Goal: Task Accomplishment & Management: Manage account settings

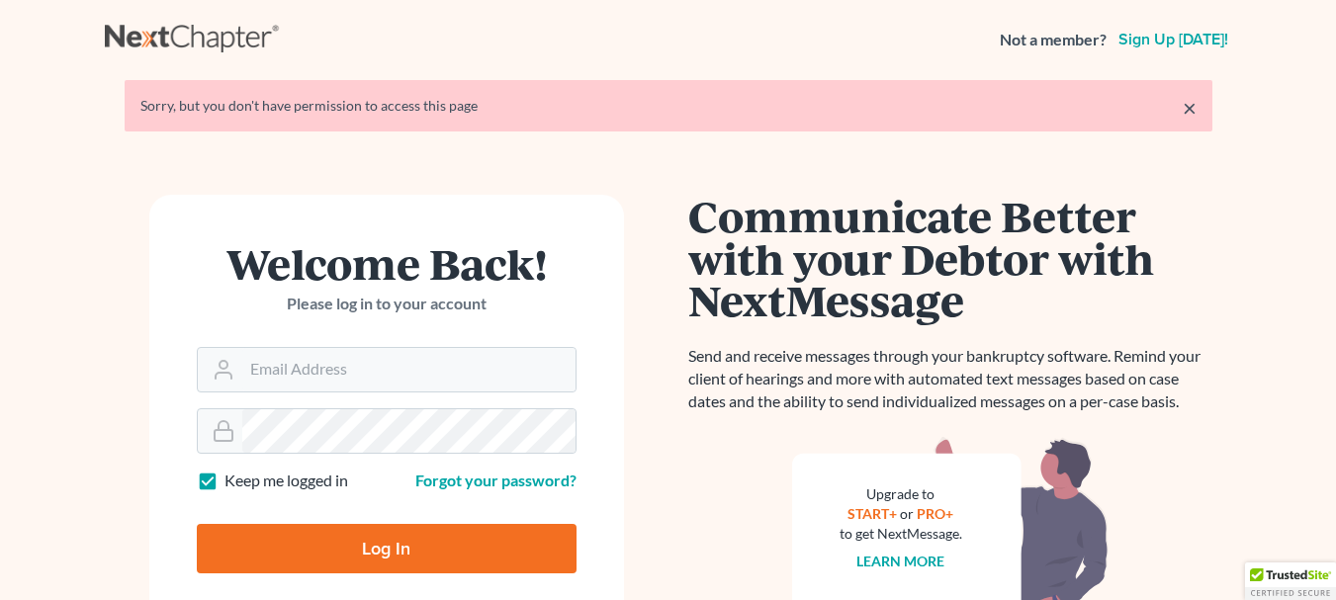
scroll to position [57, 0]
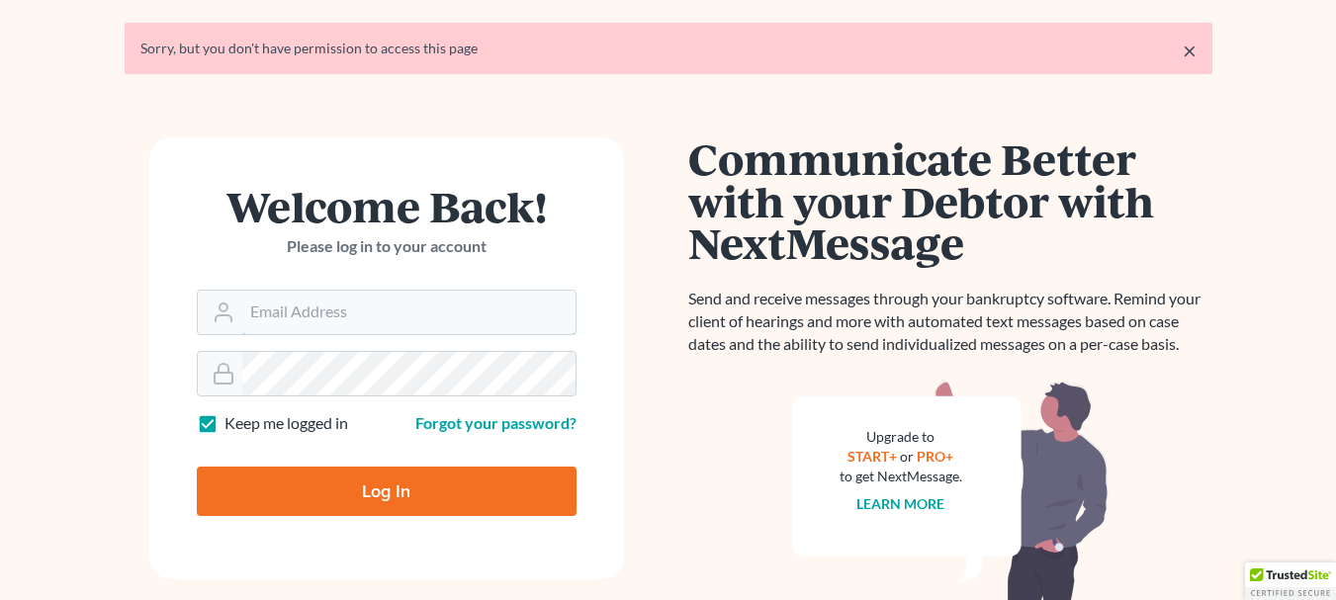
type input "[EMAIL_ADDRESS][DOMAIN_NAME]"
click at [375, 508] on input "Log In" at bounding box center [387, 491] width 380 height 49
type input "Thinking..."
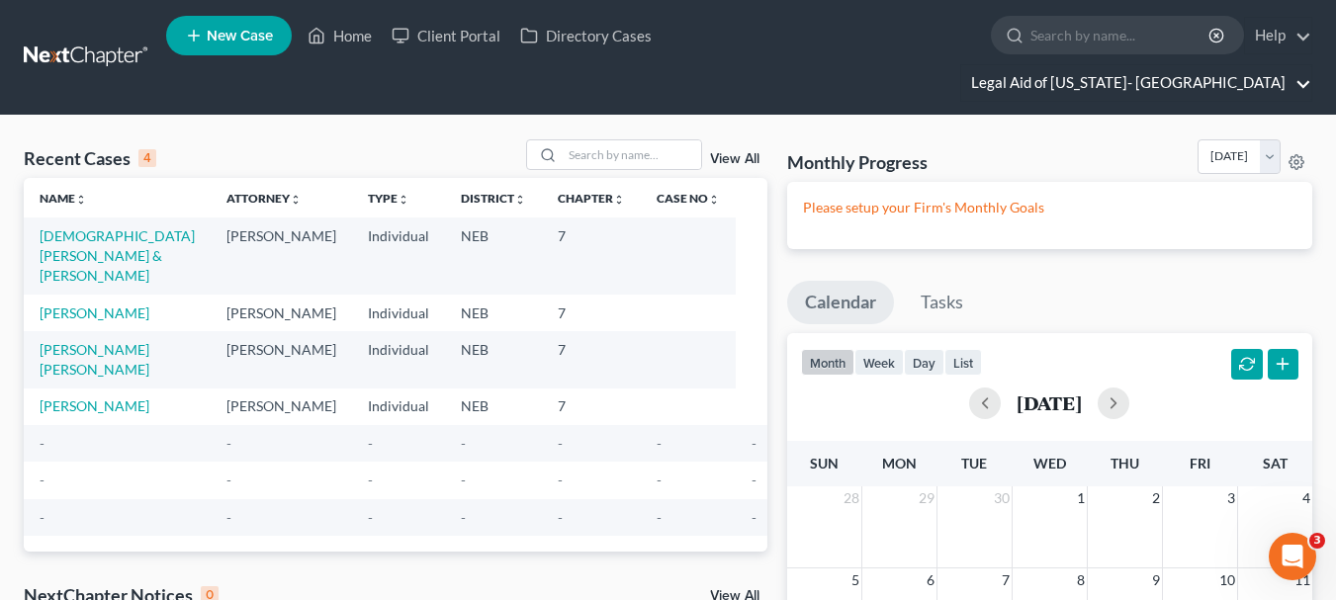
click at [1221, 65] on link "Legal Aid of [US_STATE]- [GEOGRAPHIC_DATA]" at bounding box center [1136, 83] width 350 height 36
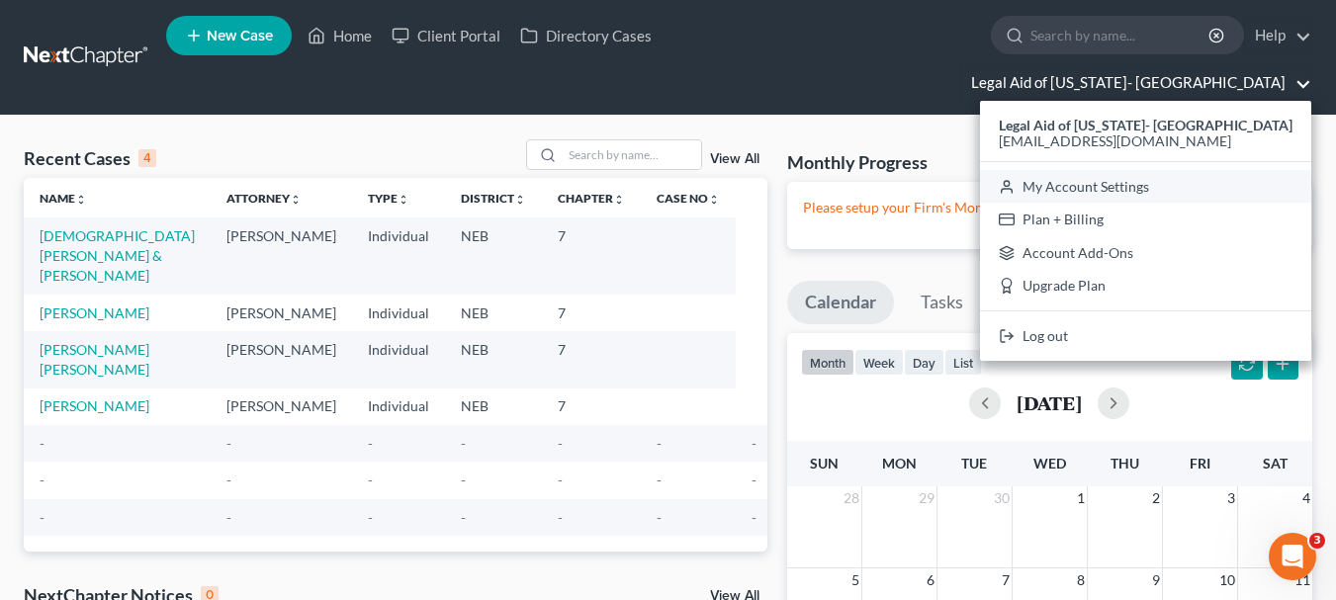
click at [1168, 170] on link "My Account Settings" at bounding box center [1145, 187] width 331 height 34
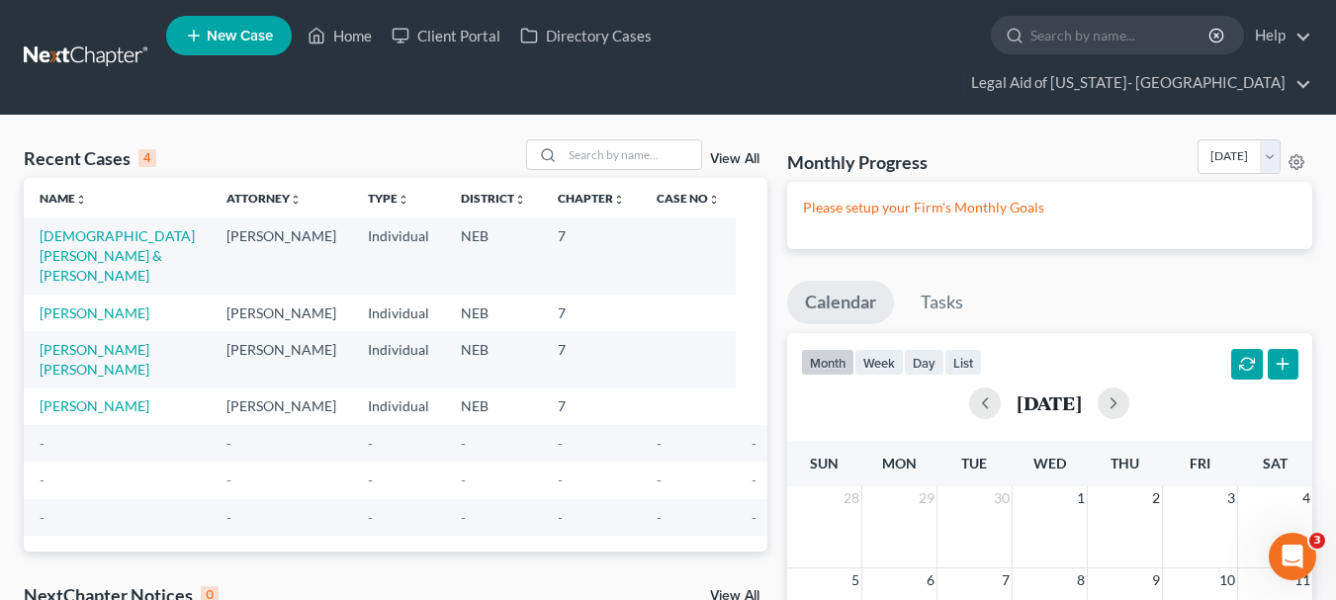
select select "23"
select select "30"
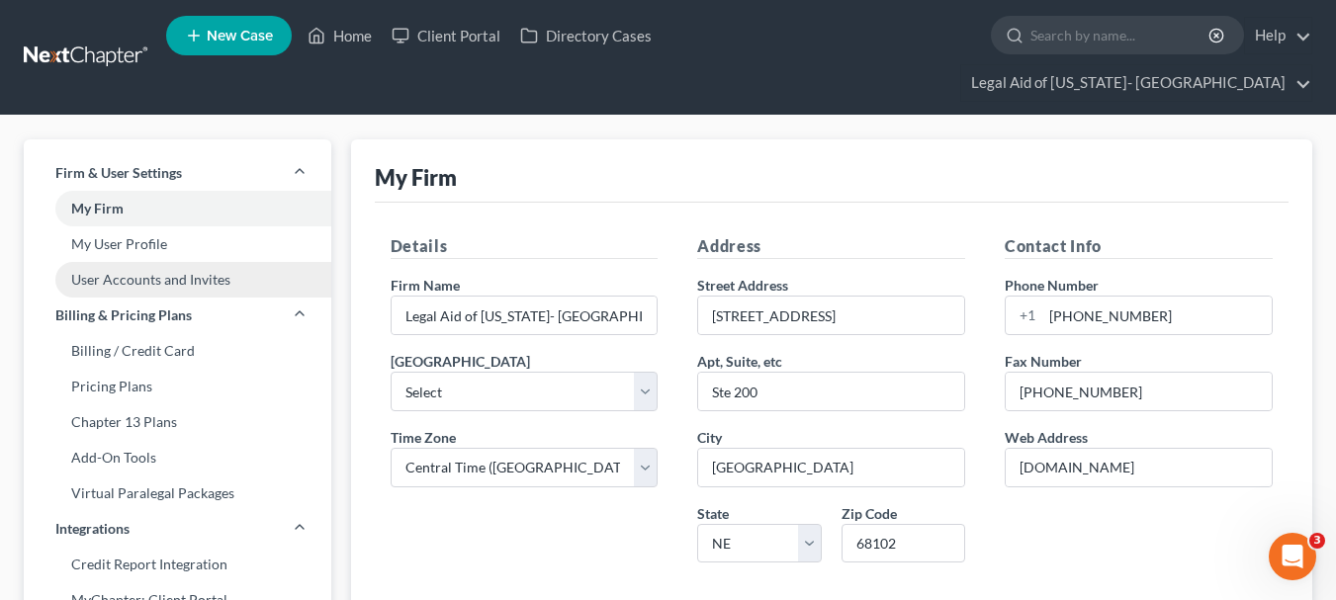
click at [186, 262] on link "User Accounts and Invites" at bounding box center [178, 280] width 308 height 36
select select "0"
select select "1"
select select "0"
select select "1"
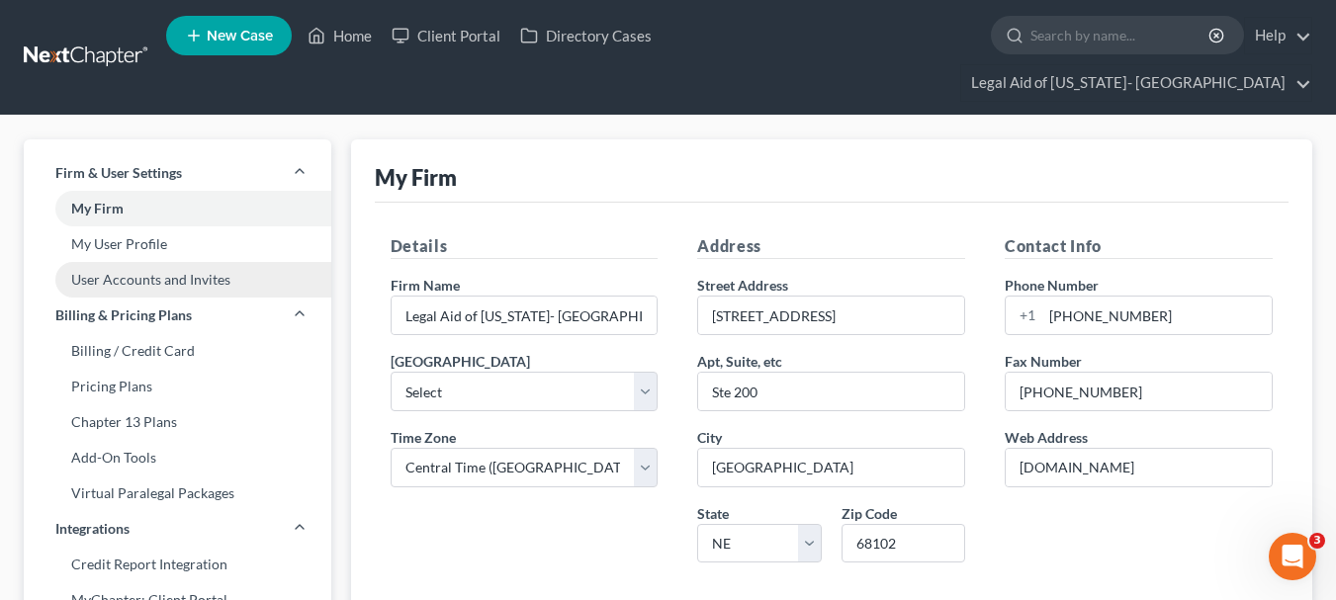
select select "0"
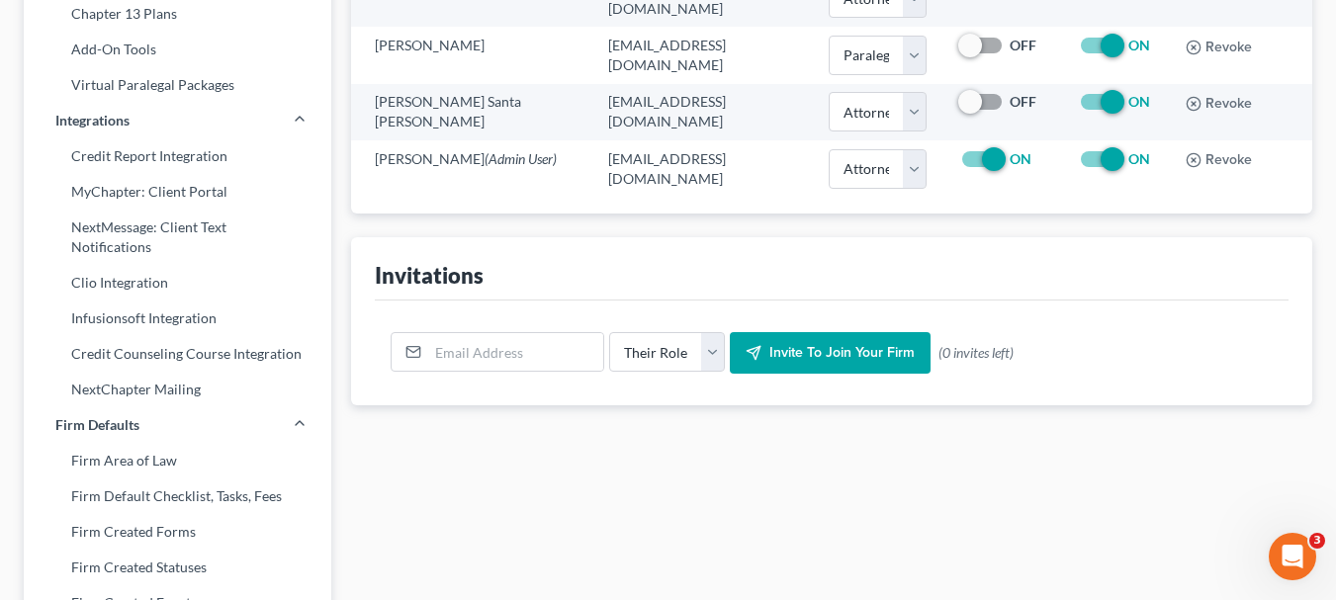
scroll to position [409, 0]
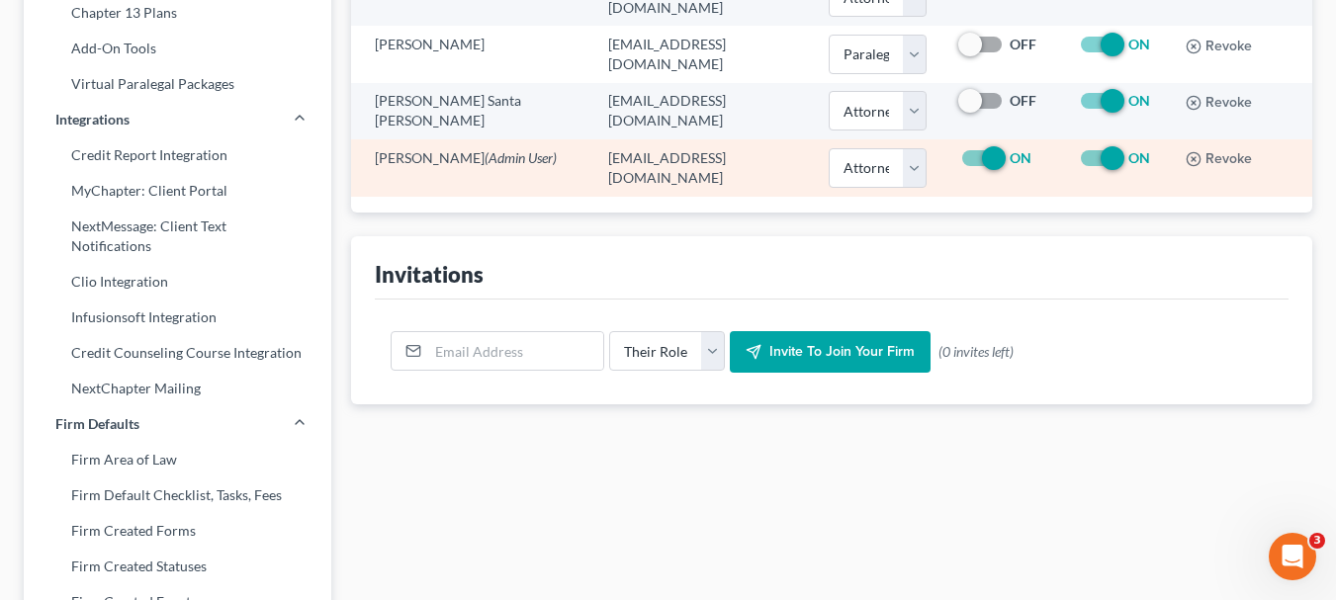
click at [1129, 148] on label "ON" at bounding box center [1140, 158] width 22 height 20
click at [1136, 148] on input "ON" at bounding box center [1142, 154] width 13 height 13
checkbox input "false"
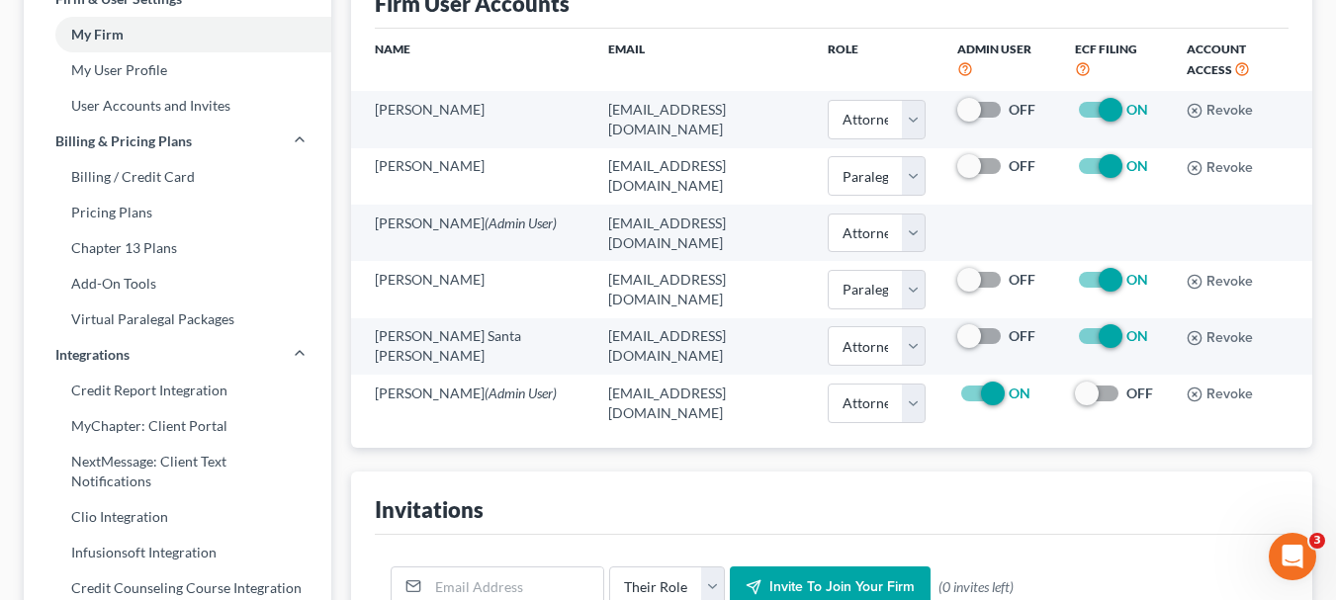
scroll to position [161, 0]
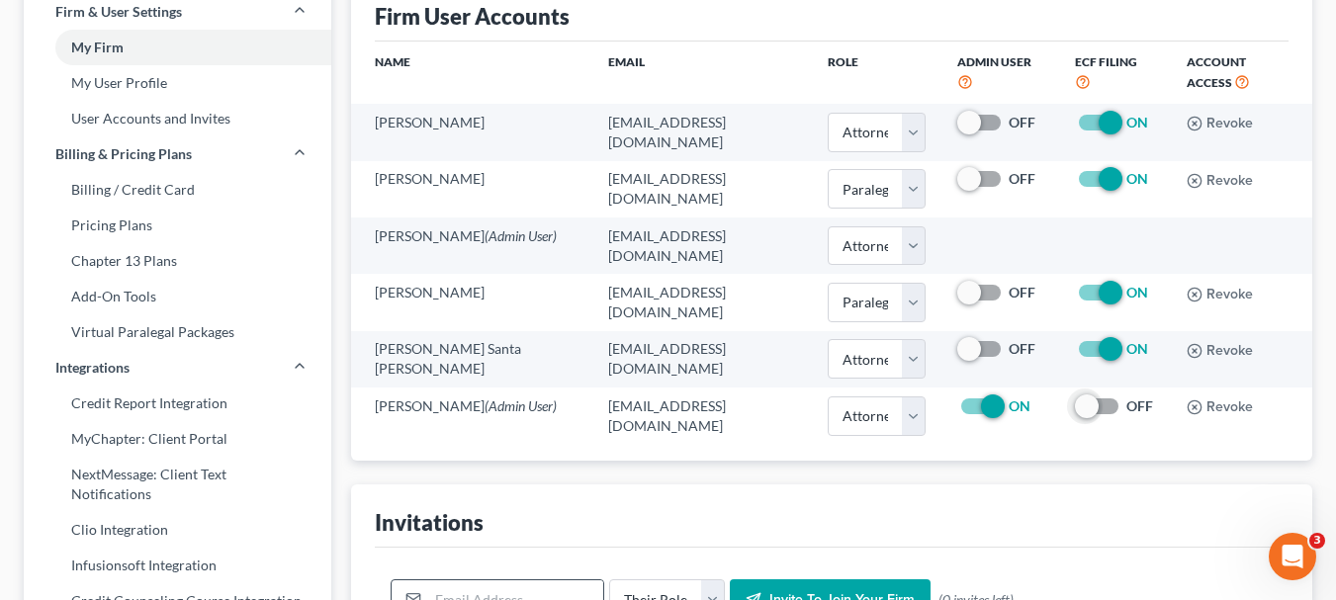
click at [532, 581] on input "email" at bounding box center [515, 600] width 175 height 38
paste input "[EMAIL_ADDRESS][DOMAIN_NAME]"
type input "[EMAIL_ADDRESS][DOMAIN_NAME]"
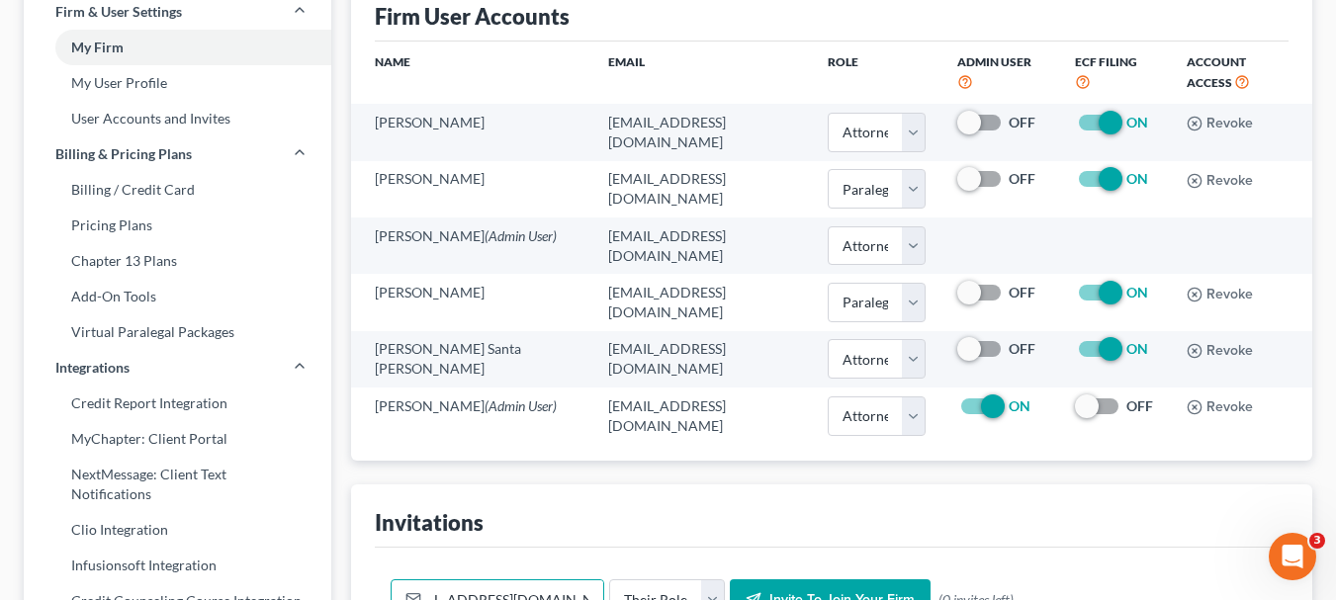
scroll to position [0, 0]
click at [561, 548] on div "[EMAIL_ADDRESS][DOMAIN_NAME] Their Role Attorney Paralegal Assistant Invite to …" at bounding box center [832, 600] width 914 height 105
click at [703, 580] on select "Their Role Attorney Paralegal Assistant" at bounding box center [667, 600] width 116 height 40
select select "paralegal"
click at [609, 580] on select "Their Role Attorney Paralegal Assistant" at bounding box center [667, 600] width 116 height 40
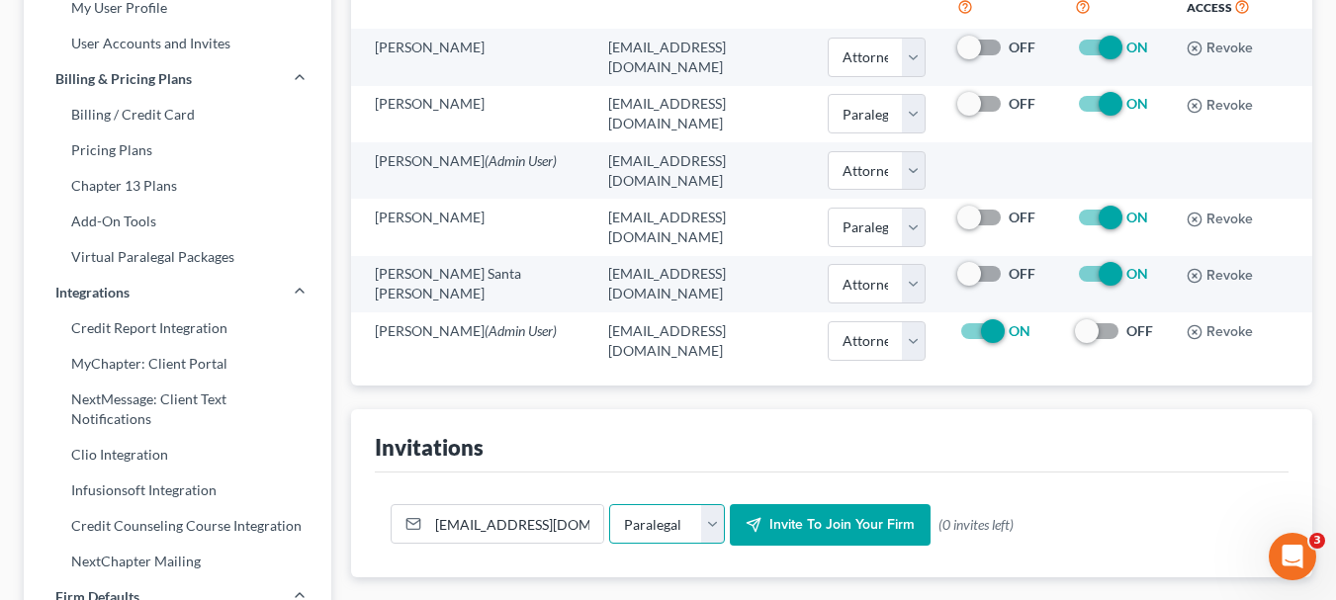
scroll to position [246, 0]
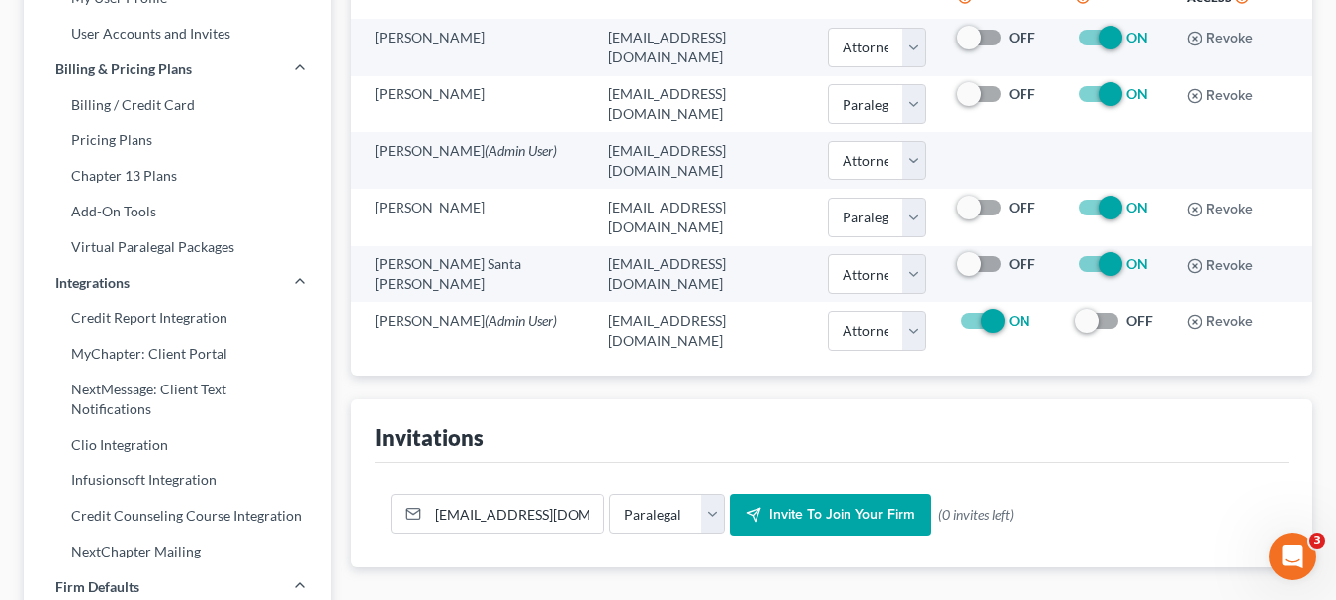
click at [840, 506] on span "Invite to join your firm" at bounding box center [842, 514] width 145 height 17
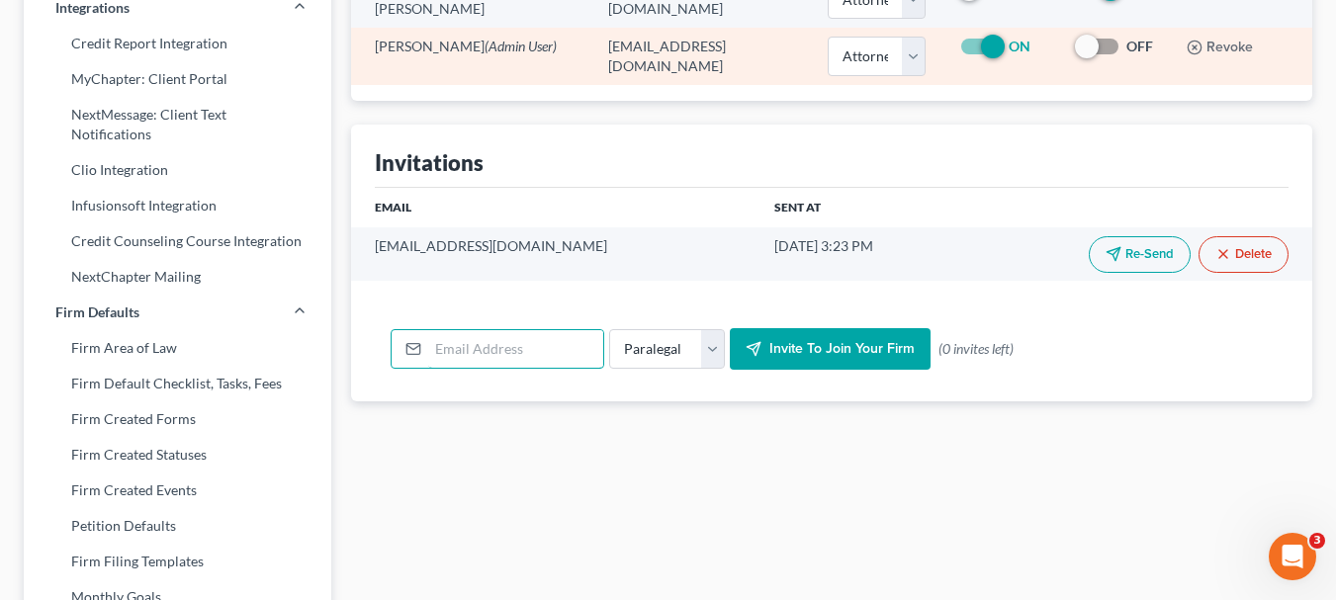
scroll to position [522, 0]
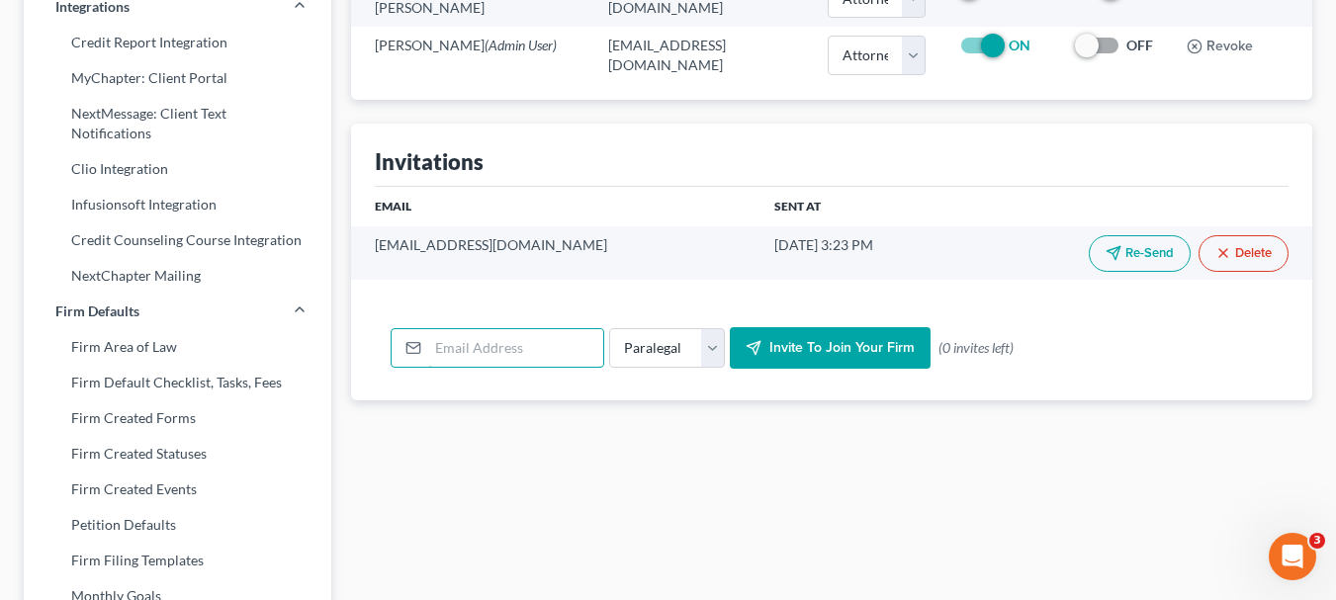
paste input "[EMAIL_ADDRESS][DOMAIN_NAME]"
type input "[EMAIL_ADDRESS][DOMAIN_NAME]"
click at [772, 339] on span "Invite to join your firm" at bounding box center [842, 347] width 145 height 17
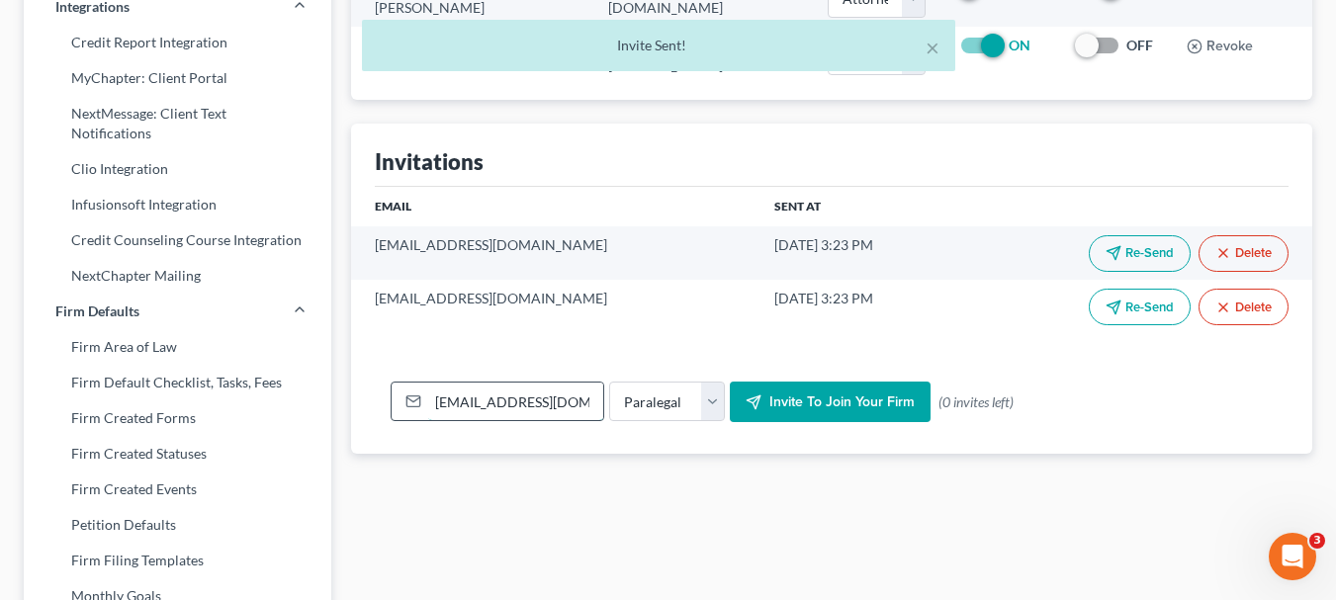
click at [546, 383] on input "[EMAIL_ADDRESS][DOMAIN_NAME]" at bounding box center [515, 402] width 175 height 38
drag, startPoint x: 434, startPoint y: 363, endPoint x: 496, endPoint y: 354, distance: 62.0
click at [496, 383] on input "[EMAIL_ADDRESS][DOMAIN_NAME]" at bounding box center [515, 402] width 175 height 38
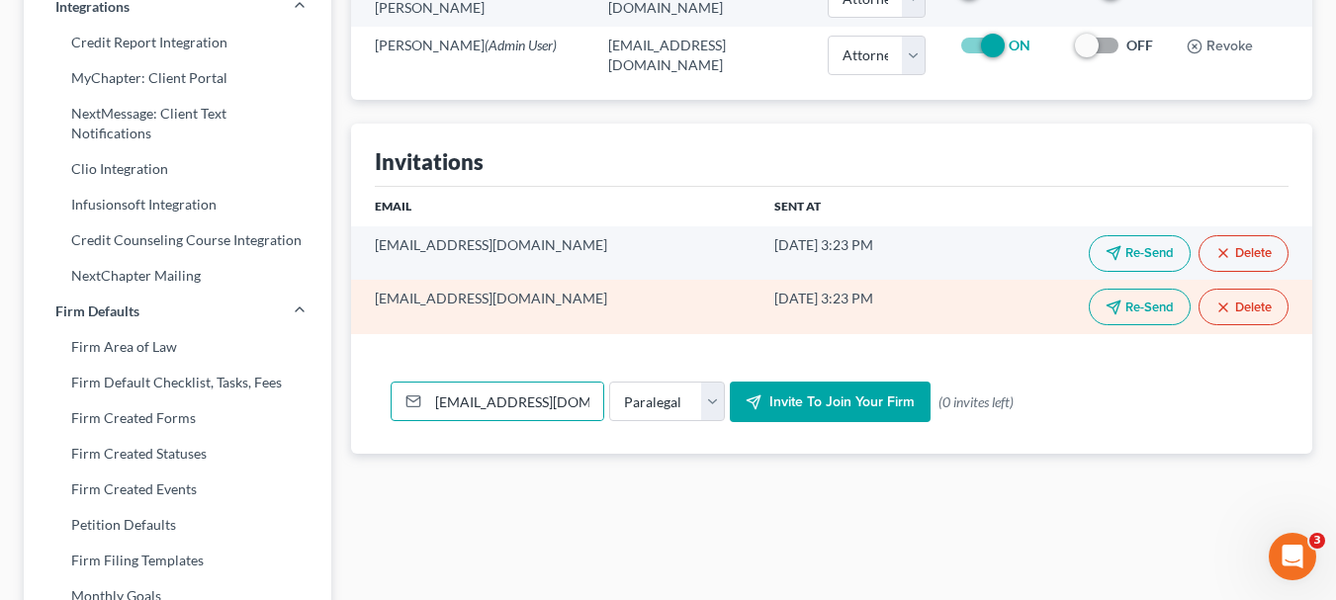
click at [1233, 289] on button "Delete" at bounding box center [1244, 307] width 90 height 37
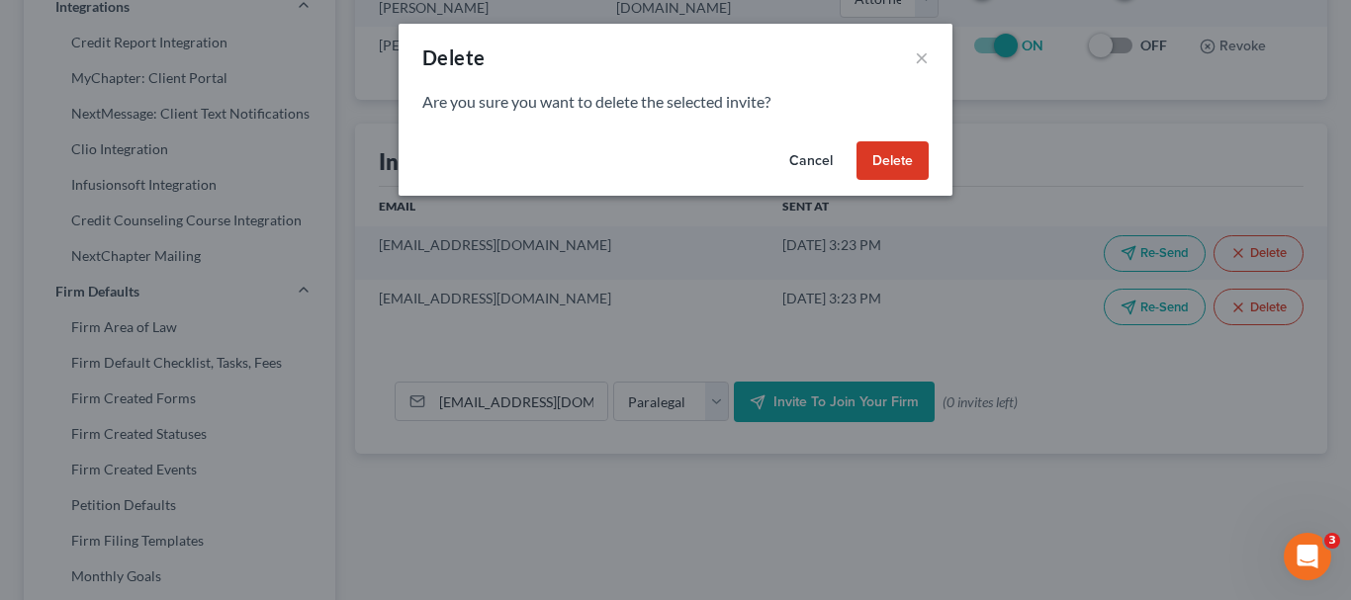
click at [886, 161] on button "Delete" at bounding box center [893, 161] width 72 height 40
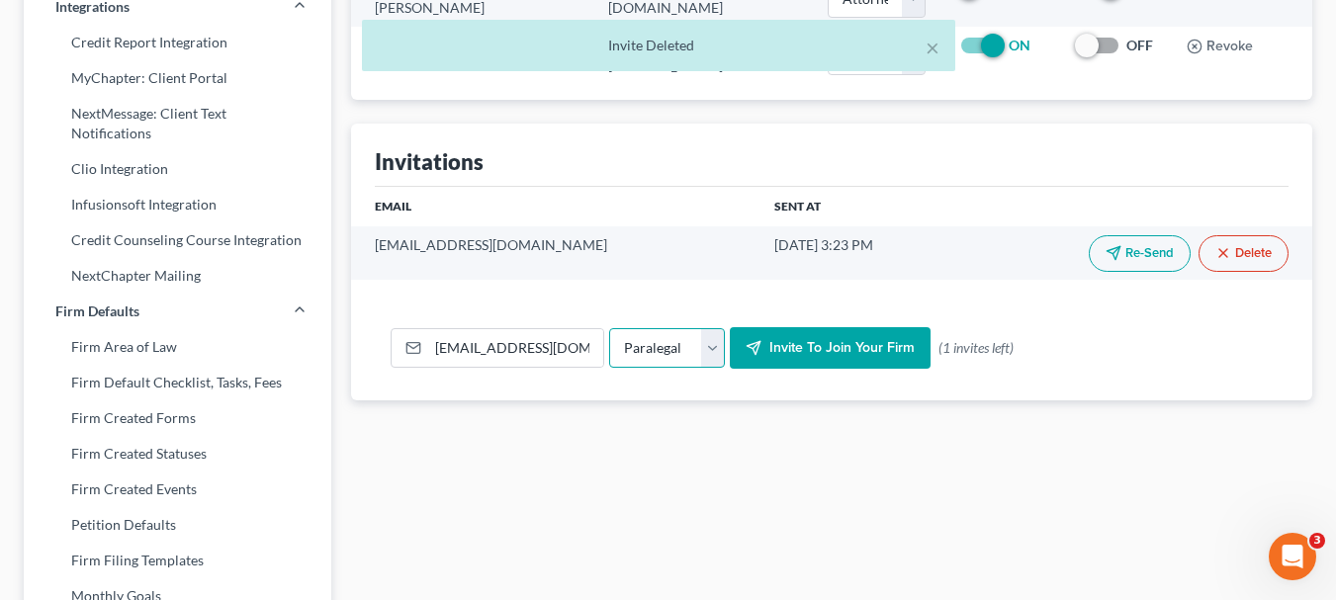
click at [703, 328] on select "Their Role Attorney Paralegal Assistant" at bounding box center [667, 348] width 116 height 40
select select "attorney"
click at [609, 328] on select "Their Role Attorney Paralegal Assistant" at bounding box center [667, 348] width 116 height 40
click at [824, 339] on span "Invite to join your firm" at bounding box center [842, 347] width 145 height 17
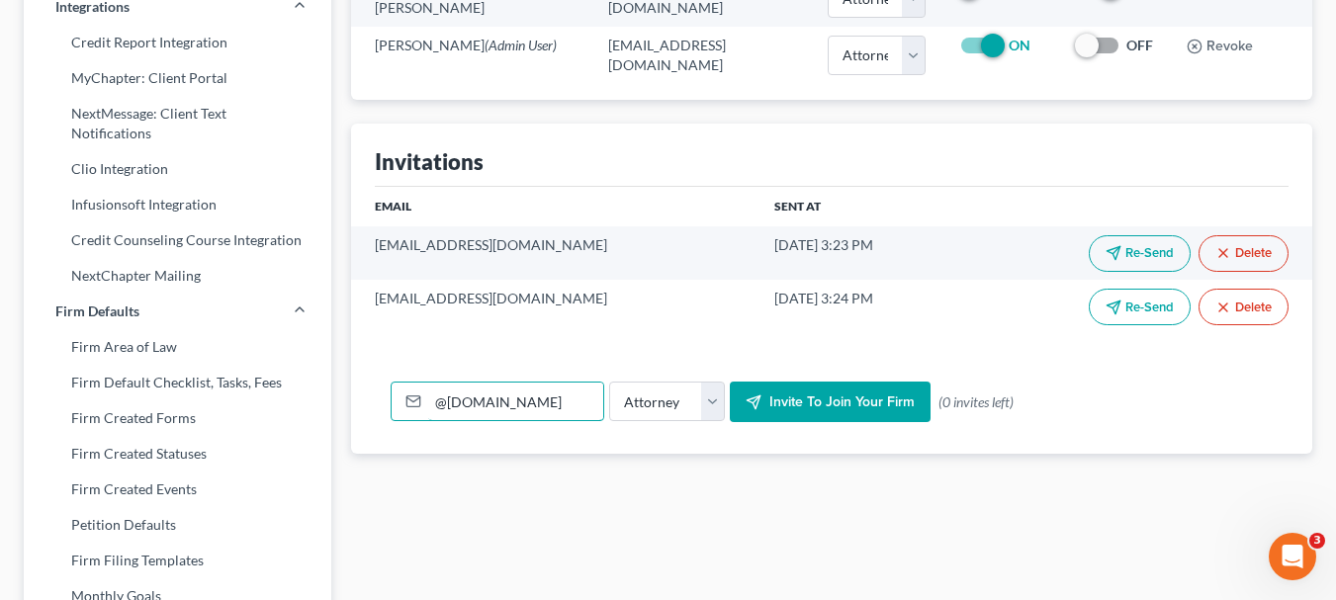
type input "@[DOMAIN_NAME]"
drag, startPoint x: 436, startPoint y: 366, endPoint x: 1325, endPoint y: 47, distance: 944.5
click at [1325, 47] on div "Firm & User Settings My Firm My User Profile User Accounts and Invites Billing …" at bounding box center [668, 277] width 1336 height 1369
click at [1326, 47] on div "Firm & User Settings My Firm My User Profile User Accounts and Invites Billing …" at bounding box center [668, 277] width 1336 height 1369
click at [519, 383] on input "email" at bounding box center [515, 402] width 175 height 38
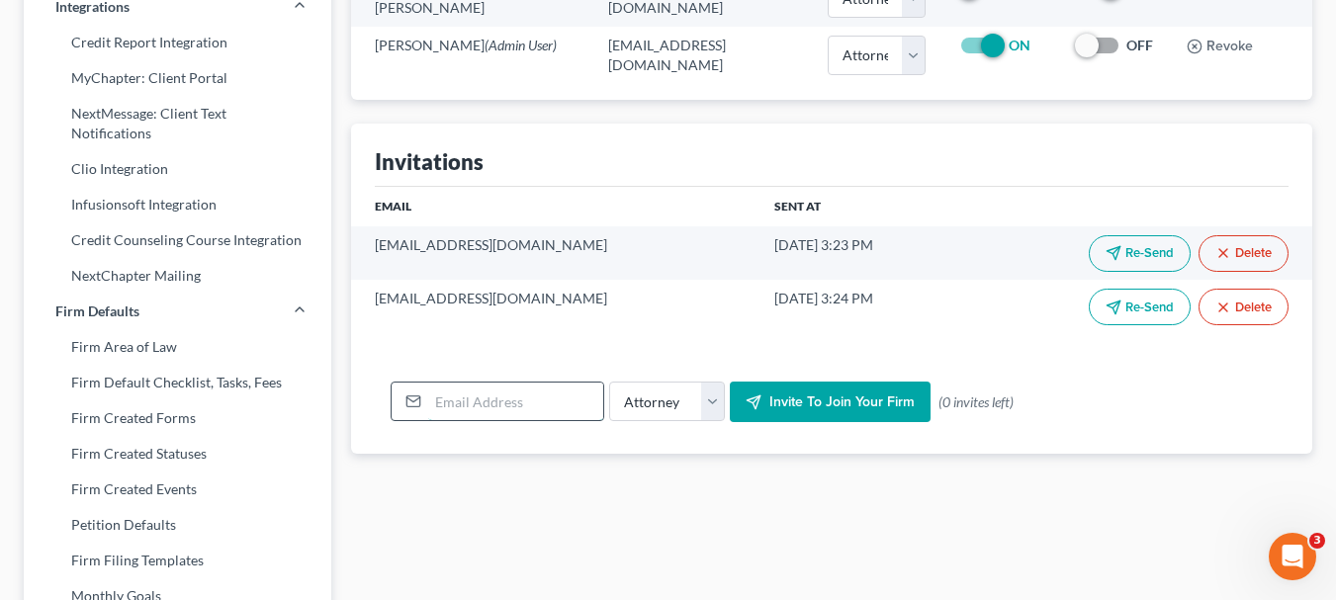
paste input "v"
type input "v"
type input "V"
paste input "[EMAIL_ADDRESS][DOMAIN_NAME]"
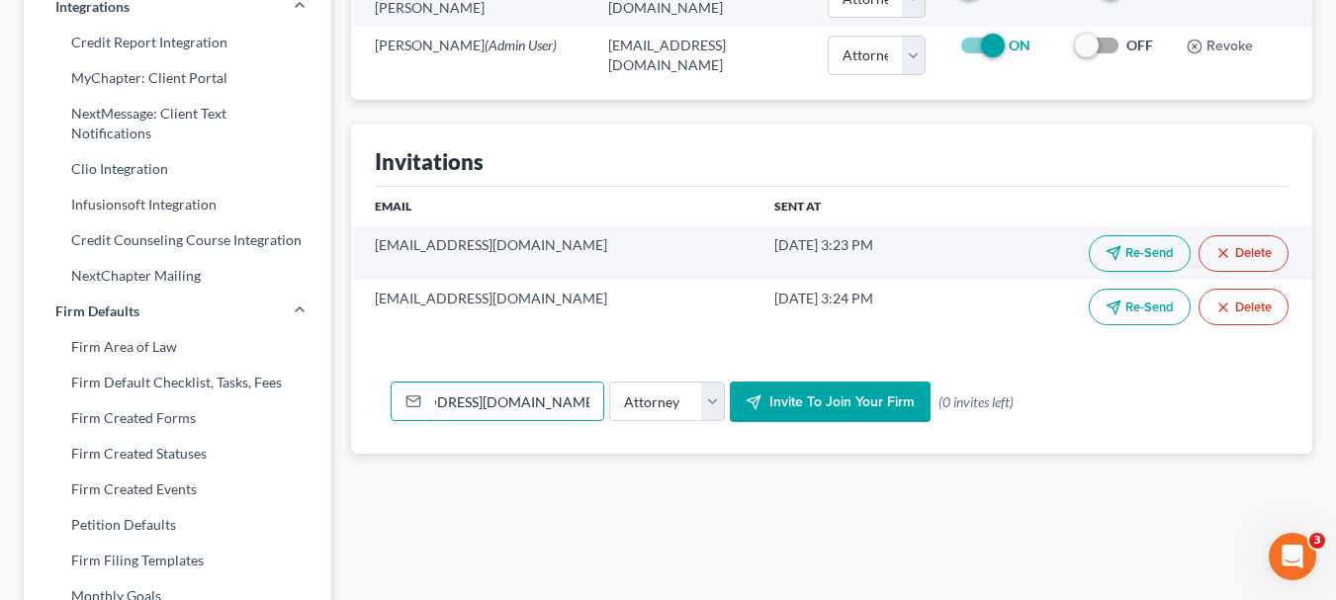
type input "[EMAIL_ADDRESS][DOMAIN_NAME]"
select select "paralegal"
click at [730, 382] on button "Invite to join your firm" at bounding box center [830, 403] width 201 height 42
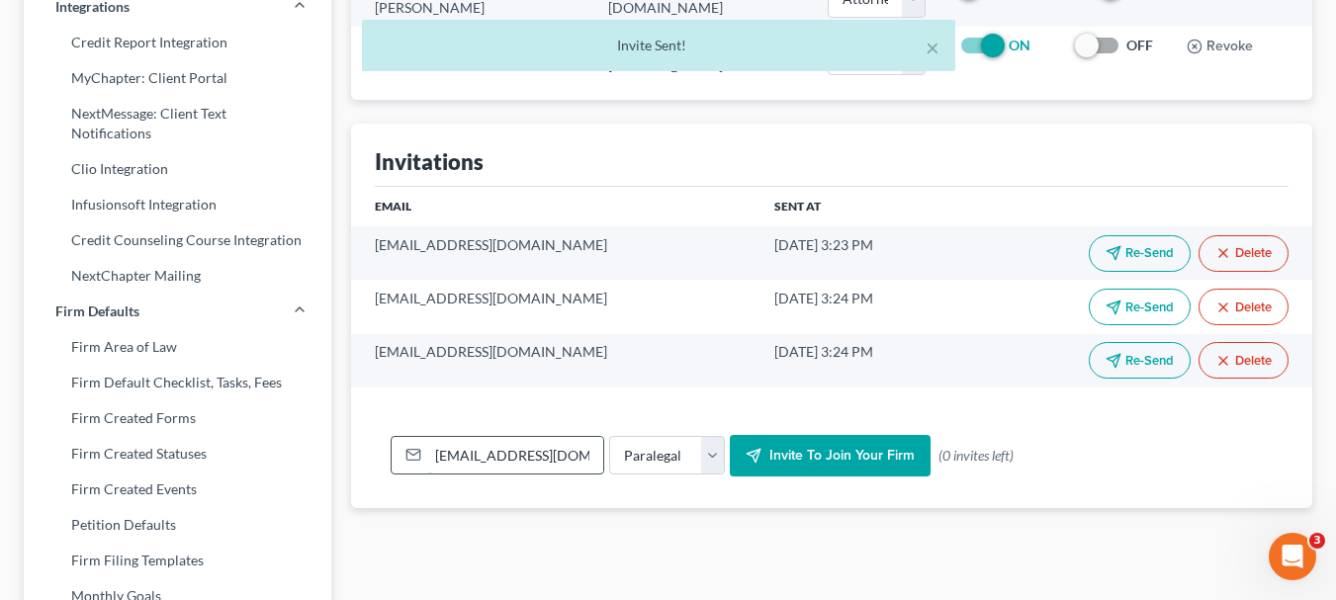
click at [488, 437] on input "[EMAIL_ADDRESS][DOMAIN_NAME]" at bounding box center [515, 456] width 175 height 38
click at [505, 437] on input "[EMAIL_ADDRESS][DOMAIN_NAME]" at bounding box center [515, 456] width 175 height 38
drag, startPoint x: 437, startPoint y: 421, endPoint x: 926, endPoint y: 457, distance: 489.9
click at [926, 457] on div "[EMAIL_ADDRESS][DOMAIN_NAME] Their Role Attorney Paralegal Assistant Invite to …" at bounding box center [832, 456] width 914 height 105
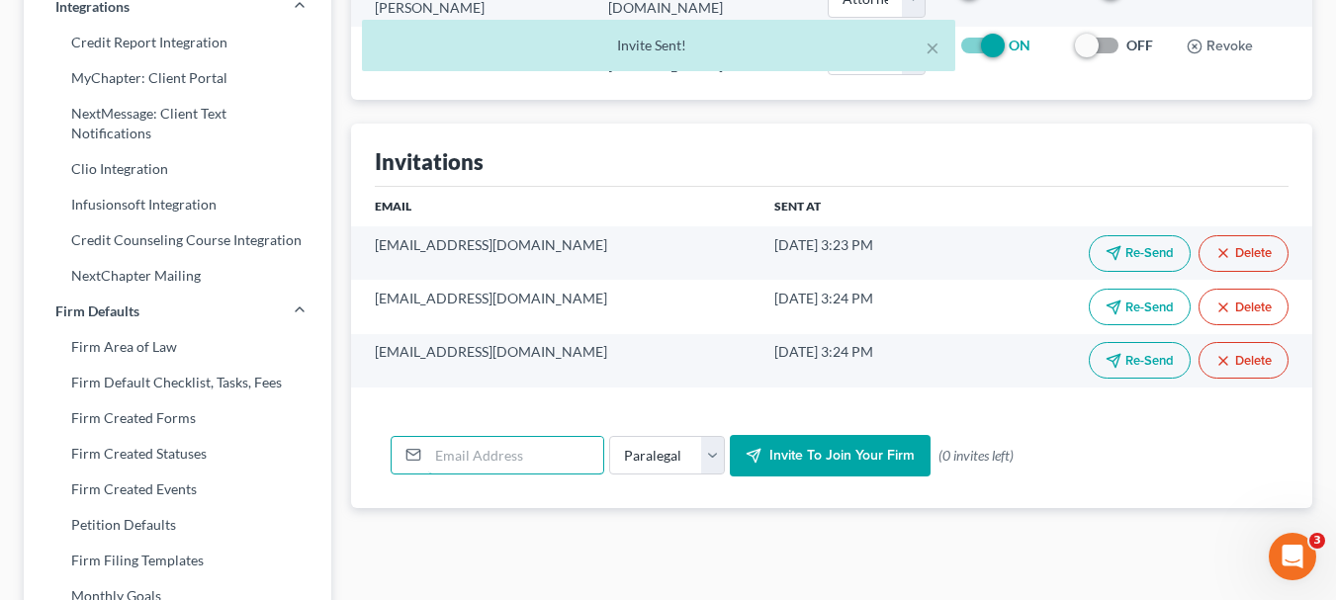
scroll to position [0, 0]
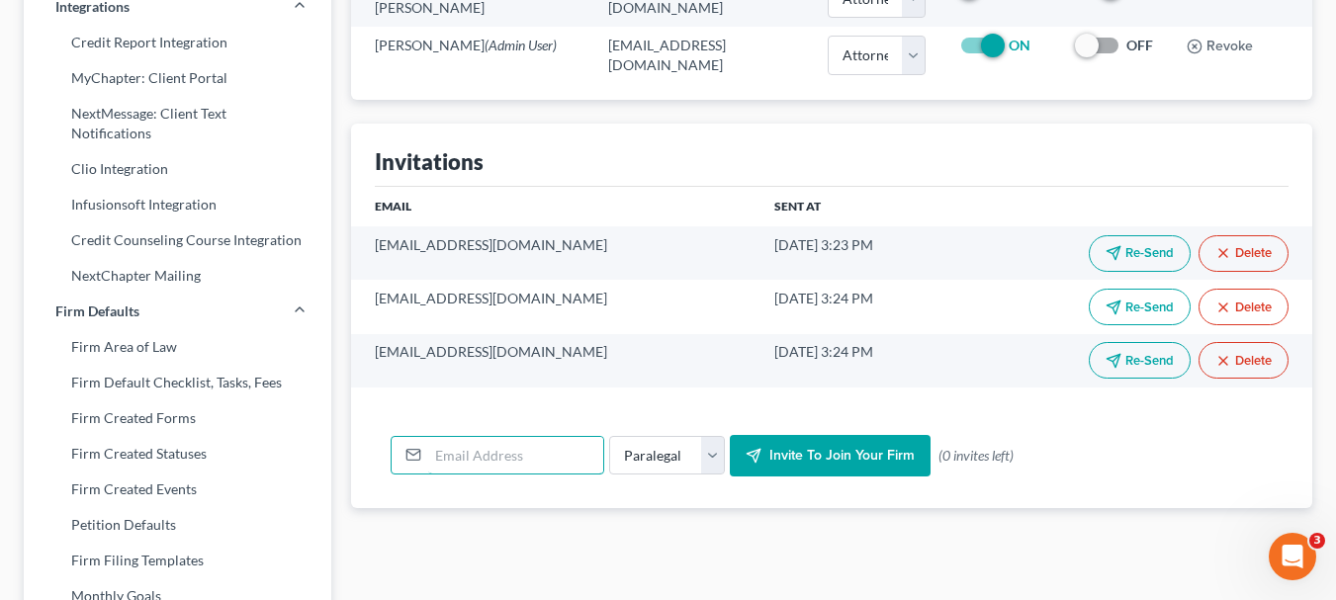
paste input "[EMAIL_ADDRESS][DOMAIN_NAME]"
type input "[EMAIL_ADDRESS][DOMAIN_NAME]"
click at [770, 447] on span "Invite to join your firm" at bounding box center [842, 455] width 145 height 17
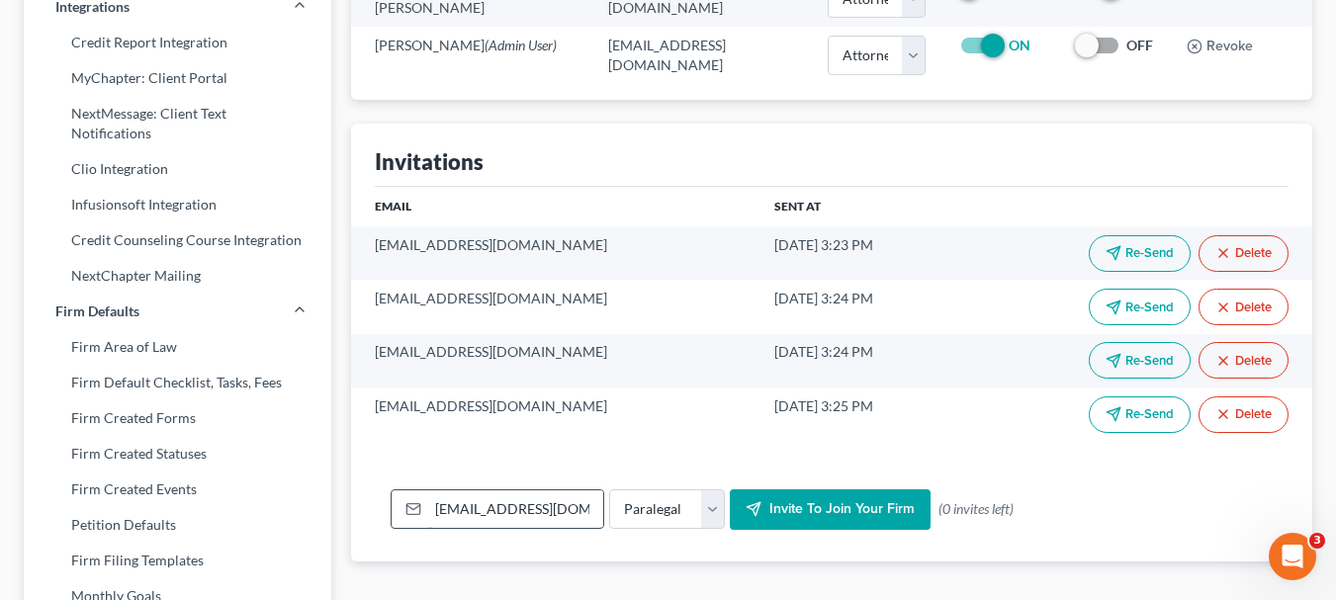
click at [494, 491] on input "[EMAIL_ADDRESS][DOMAIN_NAME]" at bounding box center [515, 510] width 175 height 38
drag, startPoint x: 432, startPoint y: 473, endPoint x: 1159, endPoint y: 452, distance: 727.3
click at [1159, 490] on form "[EMAIL_ADDRESS][DOMAIN_NAME] Their Role Attorney Paralegal Assistant Invite to …" at bounding box center [832, 511] width 882 height 42
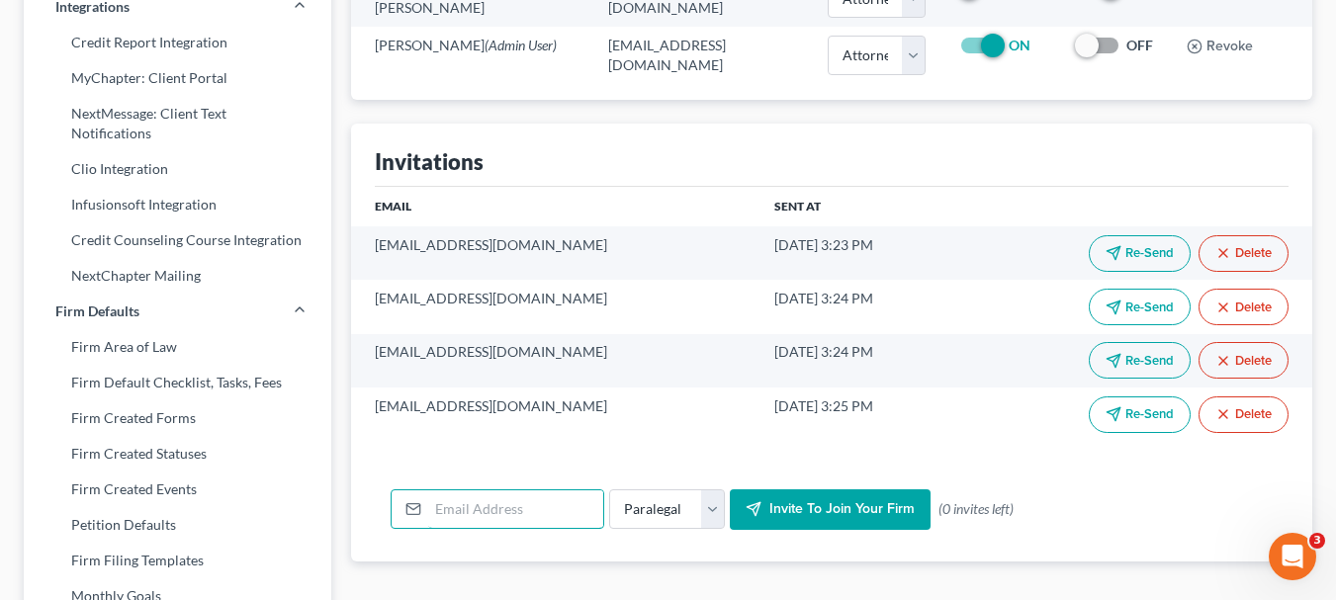
paste input "[EMAIL_ADDRESS][DOMAIN_NAME]"
type input "[EMAIL_ADDRESS][DOMAIN_NAME]"
click at [1159, 490] on form "[EMAIL_ADDRESS][DOMAIN_NAME] Their Role Attorney Paralegal Assistant Invite to …" at bounding box center [832, 511] width 882 height 42
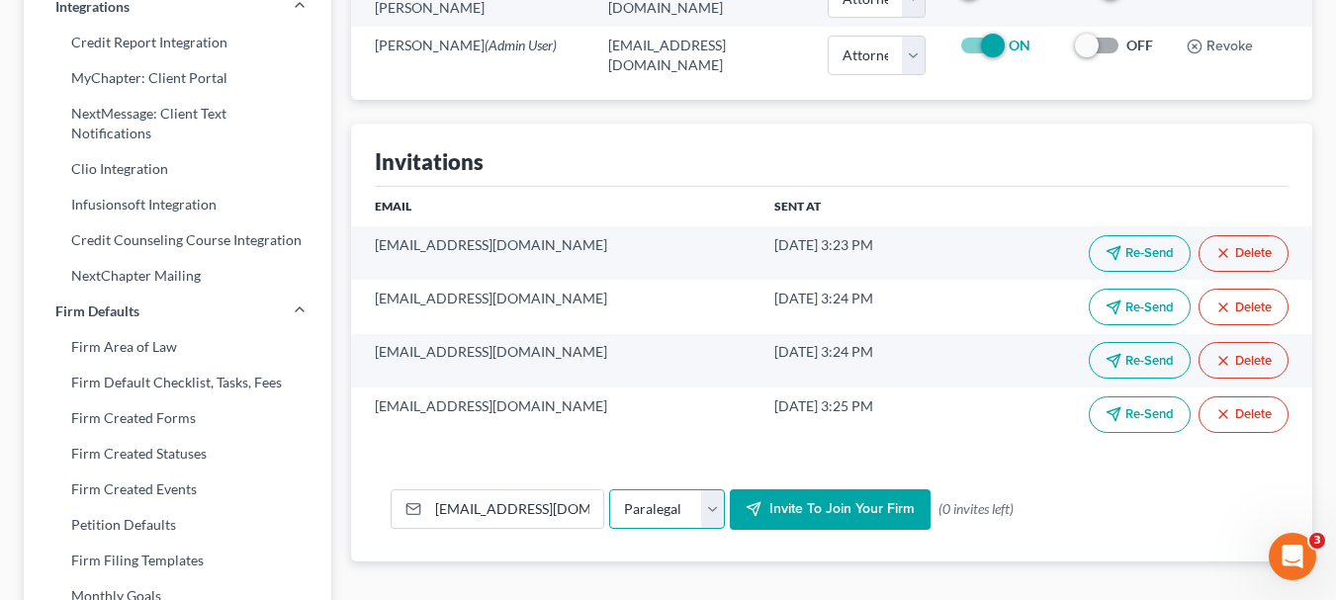
click at [701, 490] on select "Their Role Attorney Paralegal Assistant" at bounding box center [667, 510] width 116 height 40
select select "attorney"
click at [609, 490] on select "Their Role Attorney Paralegal Assistant" at bounding box center [667, 510] width 116 height 40
click at [777, 490] on button "Invite to join your firm" at bounding box center [830, 511] width 201 height 42
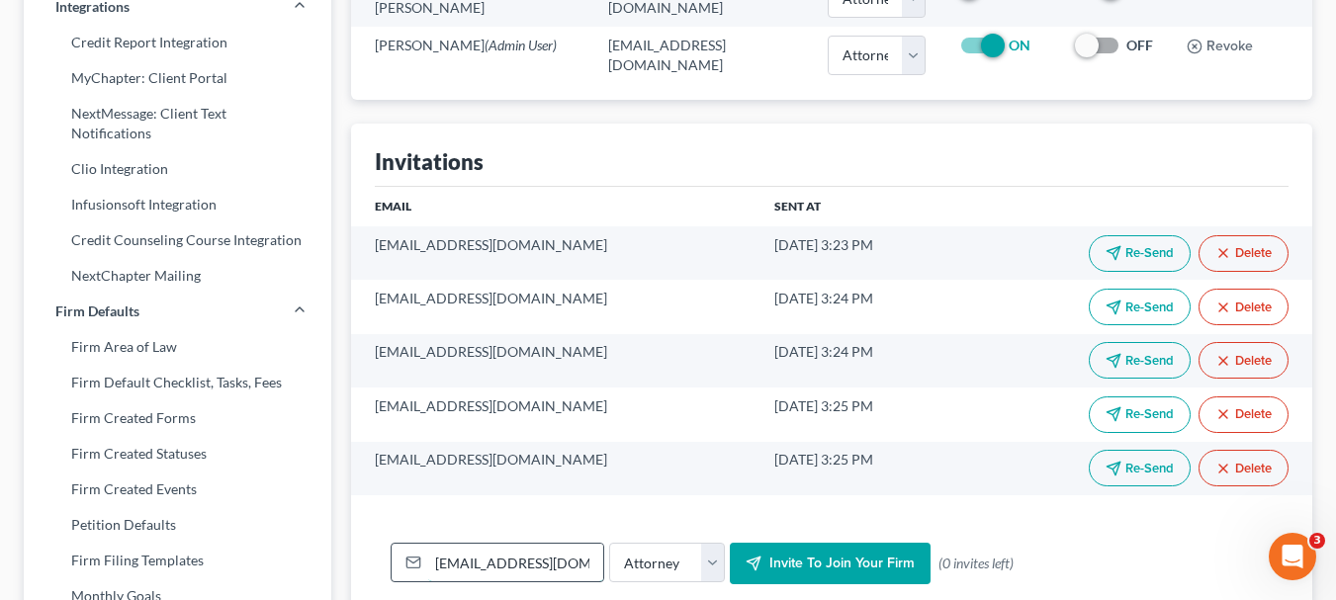
click at [483, 544] on input "[EMAIL_ADDRESS][DOMAIN_NAME]" at bounding box center [515, 563] width 175 height 38
drag, startPoint x: 440, startPoint y: 532, endPoint x: 1347, endPoint y: 505, distance: 907.4
click at [1336, 505] on html "Home New Case Client Portal Directory Cases Legal Aid of [US_STATE]- [GEOGRAPHI…" at bounding box center [668, 238] width 1336 height 1520
type input "a"
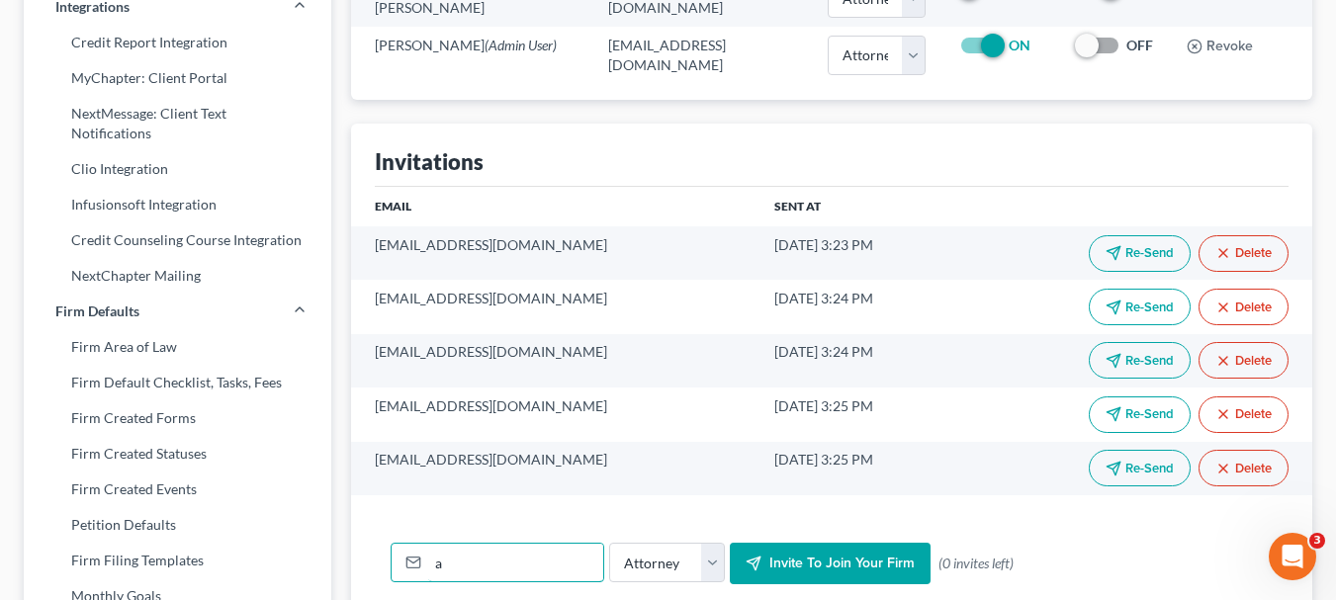
scroll to position [0, 0]
paste input "[EMAIL_ADDRESS][DOMAIN_NAME]"
type input "[EMAIL_ADDRESS][DOMAIN_NAME]"
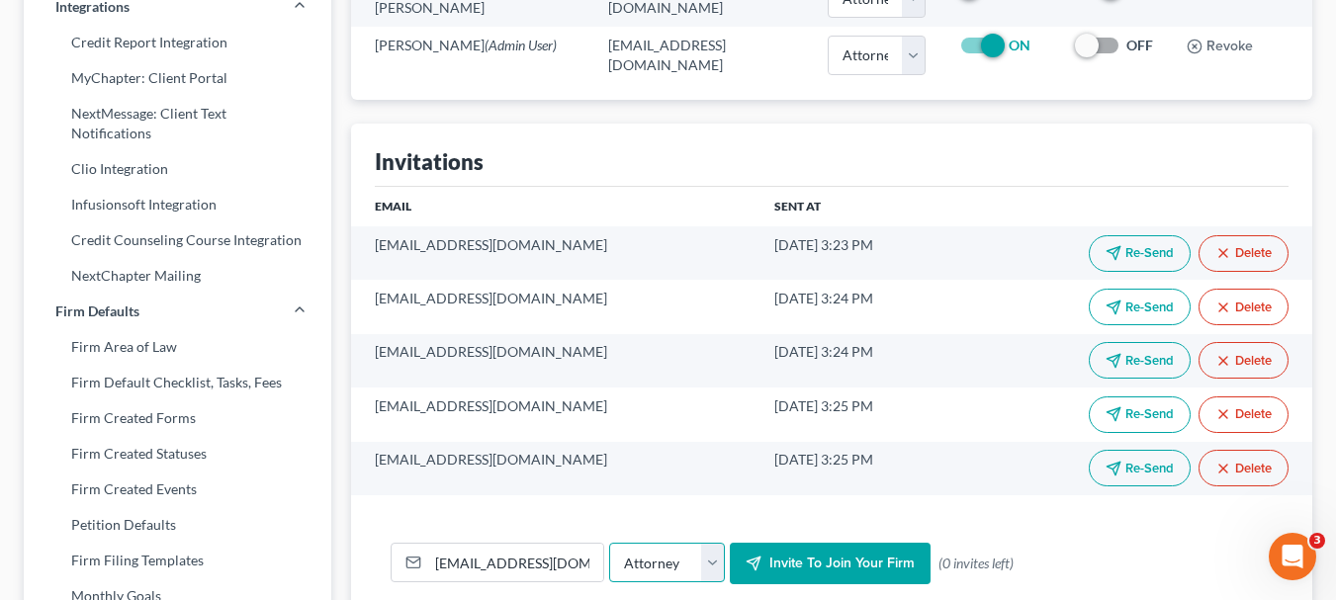
select select "paralegal"
click at [730, 543] on button "Invite to join your firm" at bounding box center [830, 564] width 201 height 42
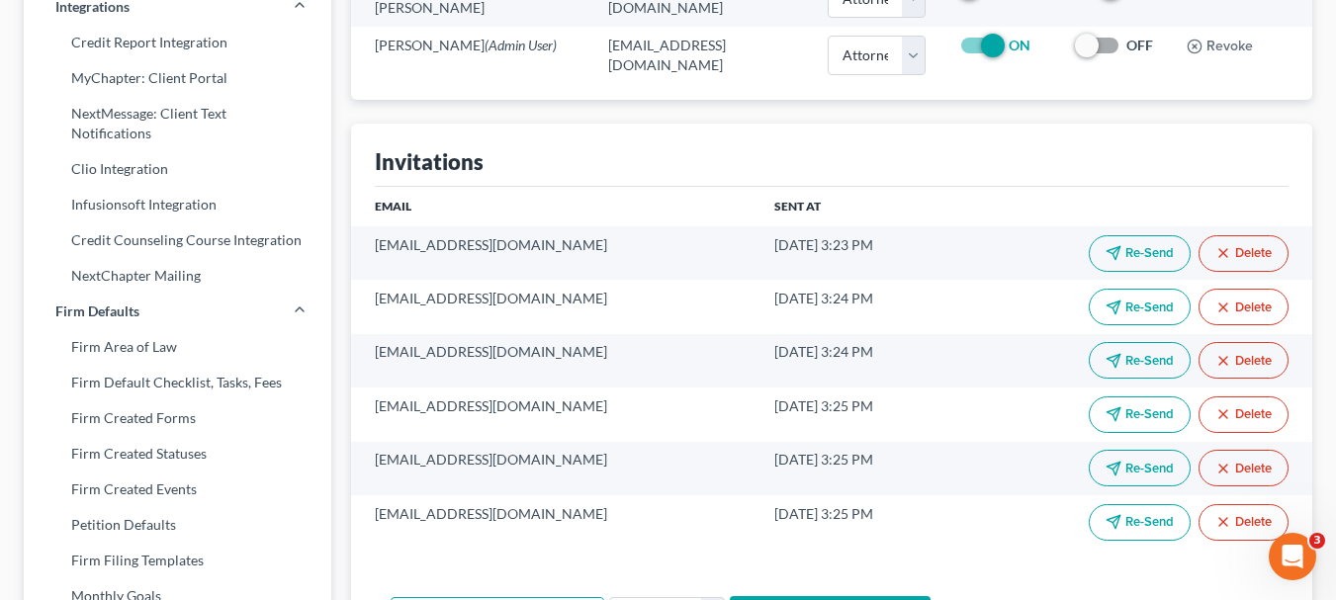
scroll to position [0, 74]
drag, startPoint x: 430, startPoint y: 583, endPoint x: 1265, endPoint y: 581, distance: 834.8
paste input "[EMAIL_ADDRESS][DOMAIN_NAME]"
type input "[EMAIL_ADDRESS][DOMAIN_NAME]"
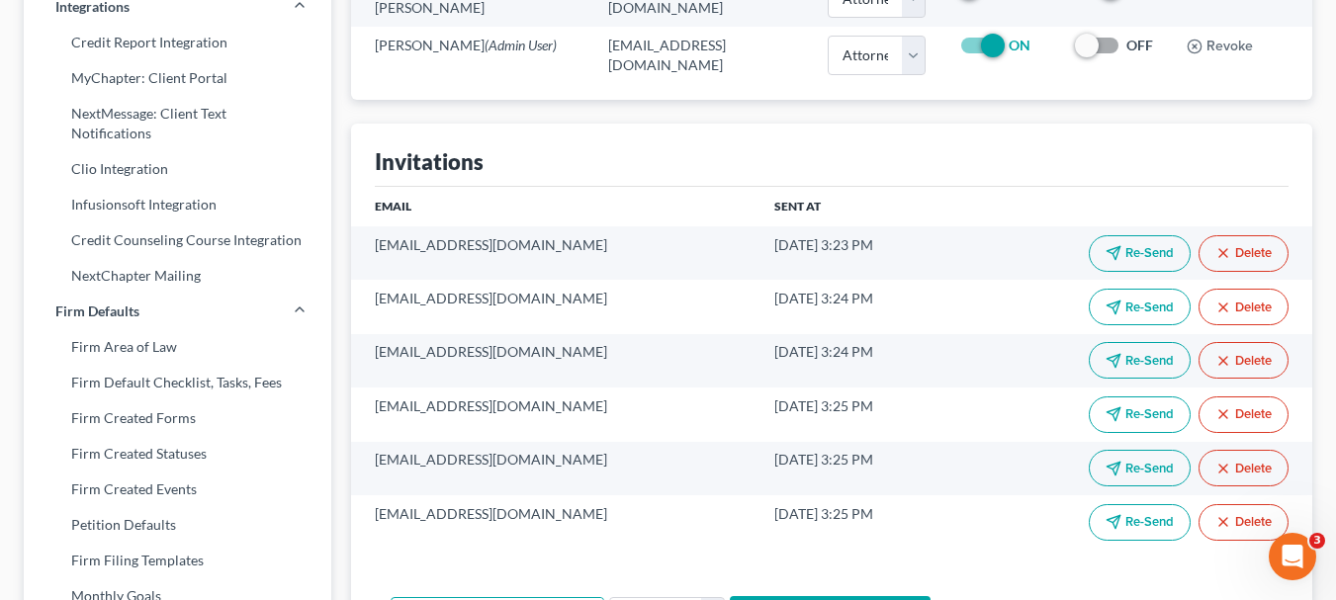
scroll to position [0, 0]
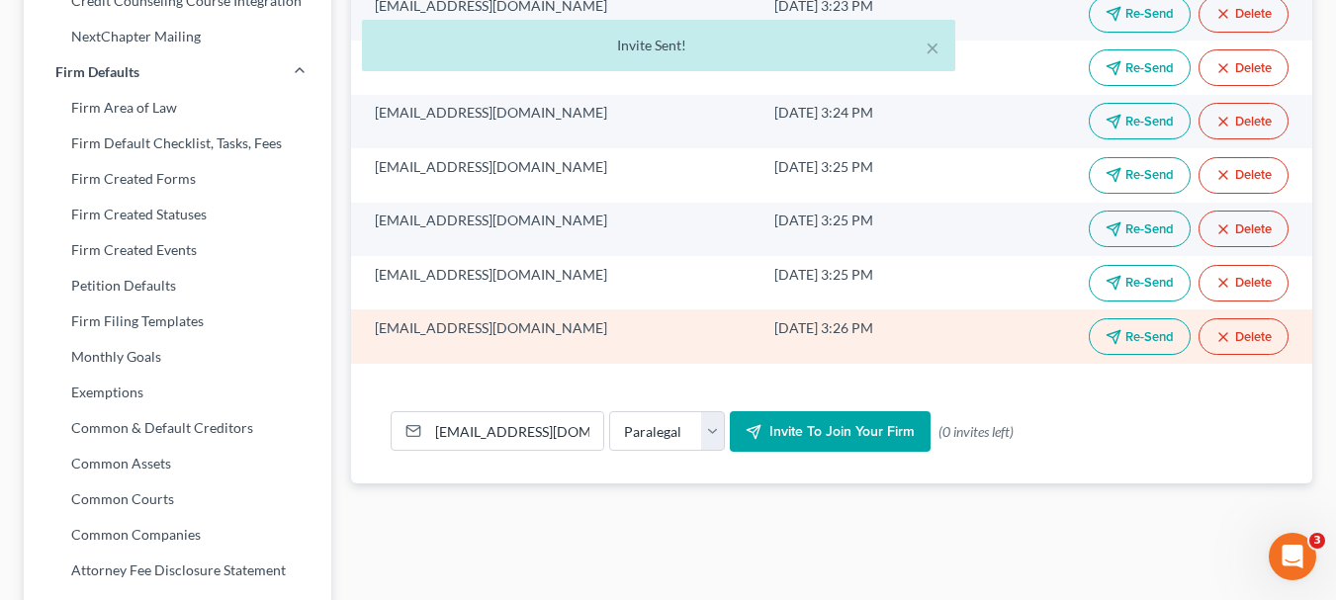
scroll to position [763, 0]
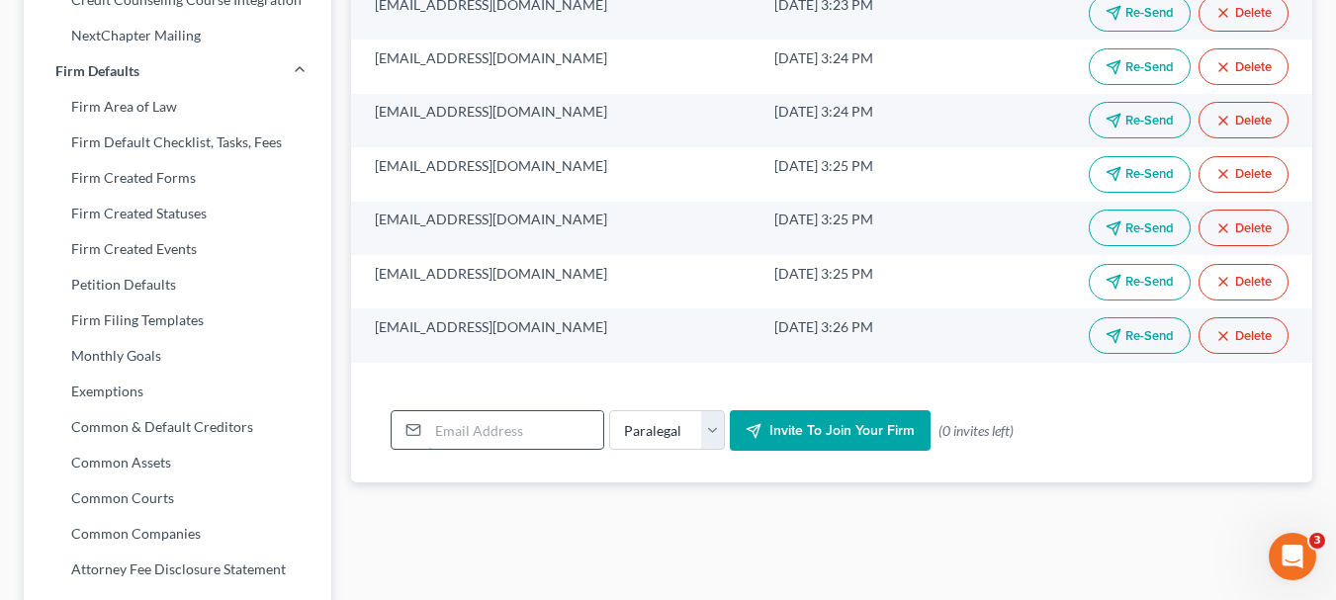
paste input "[EMAIL_ADDRESS][DOMAIN_NAME]"
click at [517, 411] on input "[EMAIL_ADDRESS][DOMAIN_NAME]" at bounding box center [515, 430] width 175 height 38
type input "[EMAIL_ADDRESS][DOMAIN_NAME]"
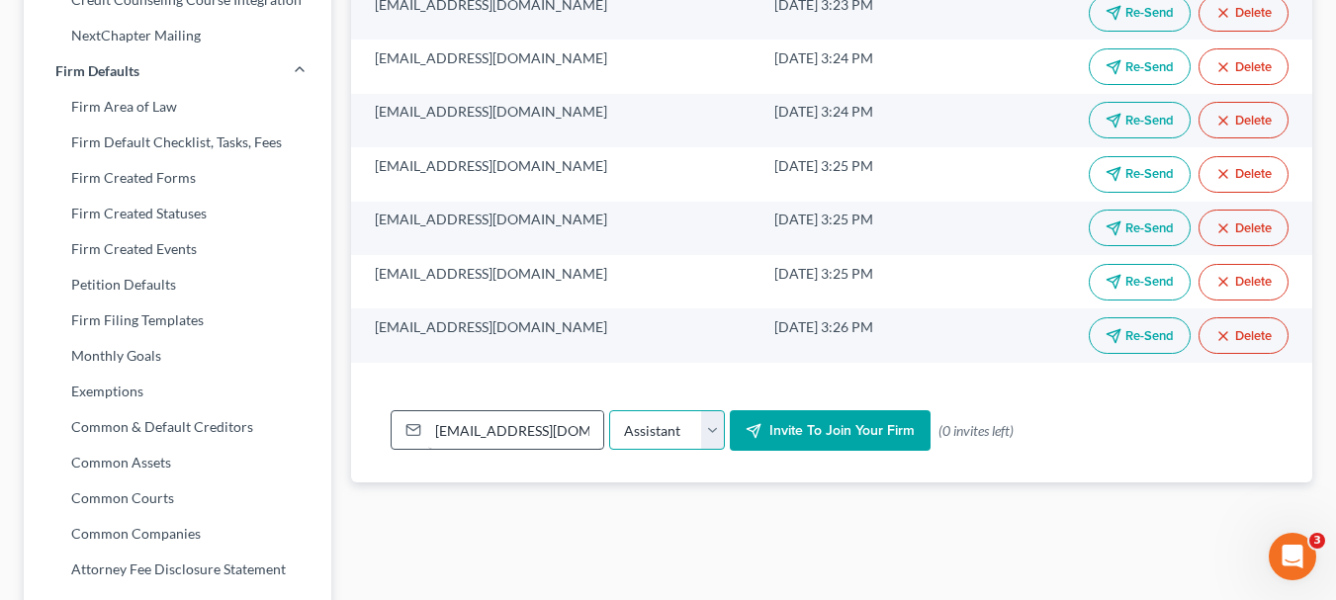
select select "attorney"
click at [730, 410] on button "Invite to join your firm" at bounding box center [830, 431] width 201 height 42
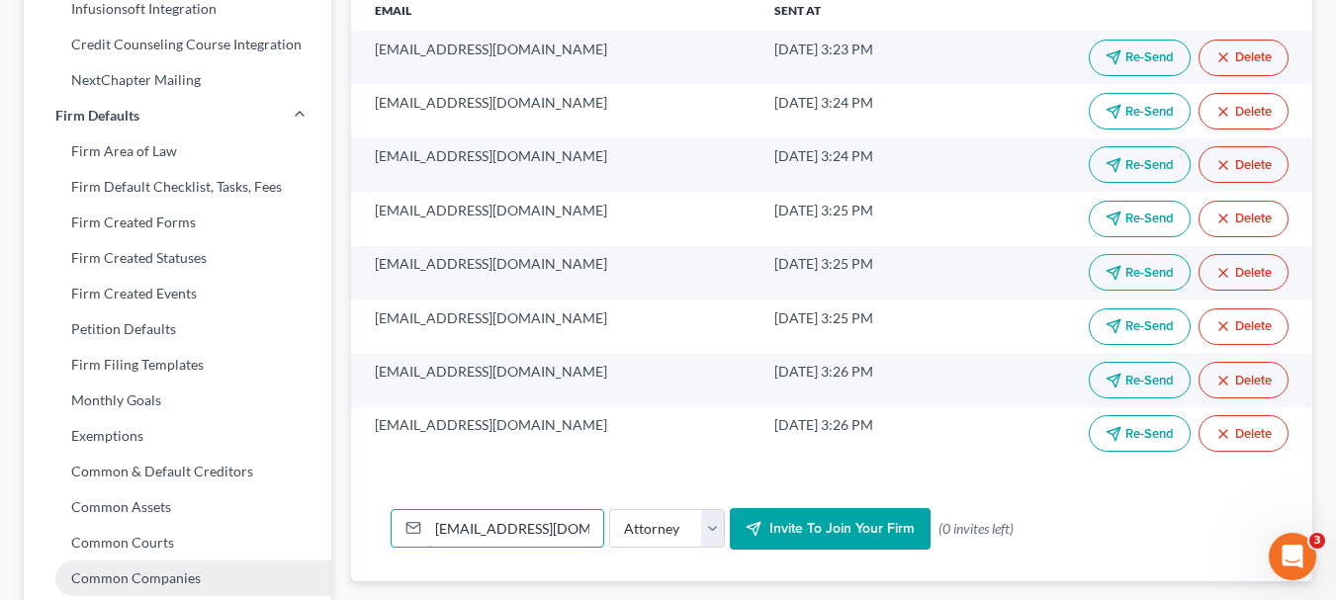
drag, startPoint x: 585, startPoint y: 500, endPoint x: 273, endPoint y: 518, distance: 312.1
click at [273, 518] on div "Firm & User Settings My Firm My User Profile User Accounts and Invites Billing …" at bounding box center [668, 81] width 1309 height 1321
type input "g"
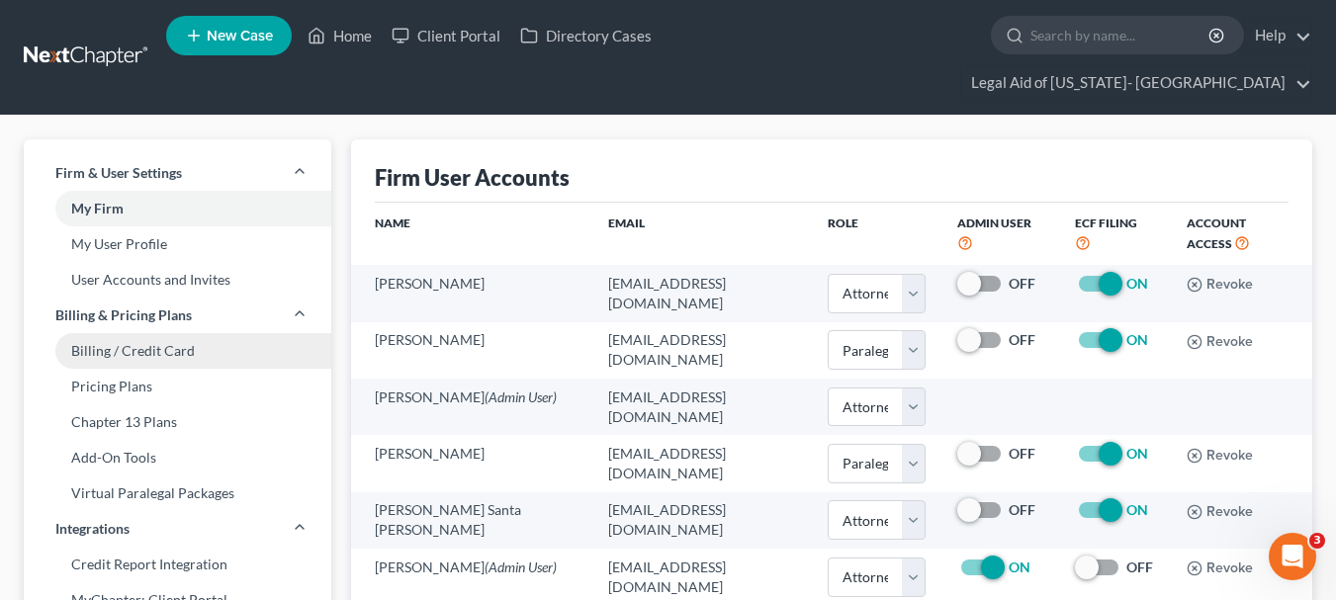
click at [159, 333] on link "Billing / Credit Card" at bounding box center [178, 351] width 308 height 36
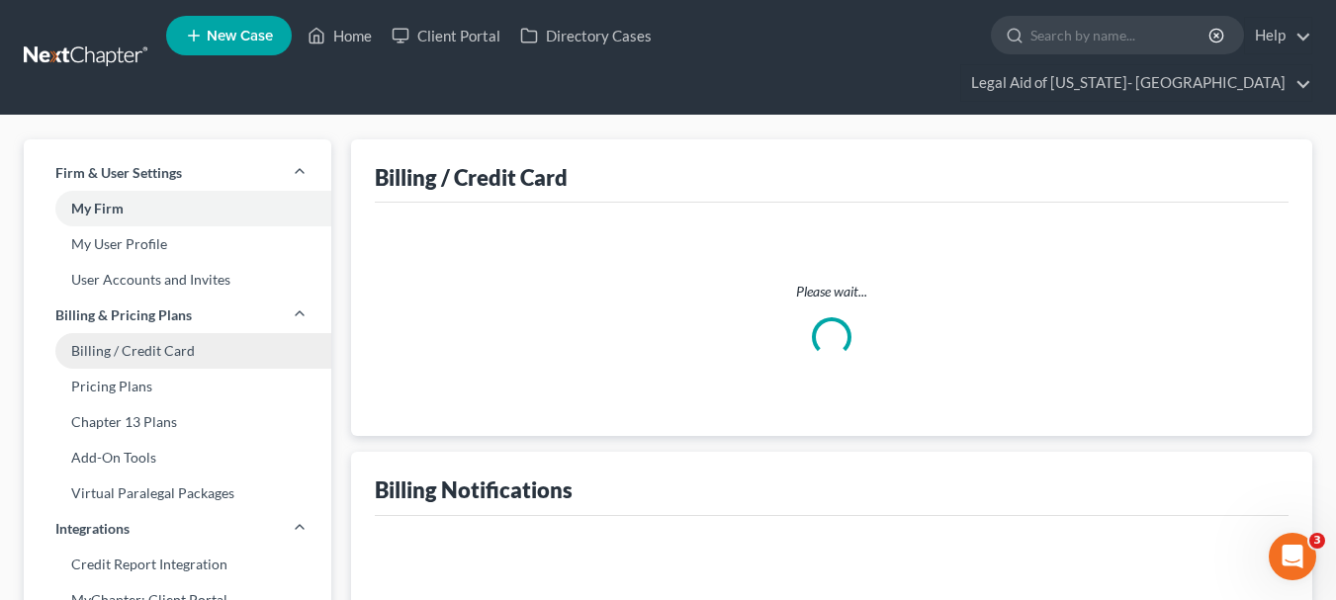
select select "30"
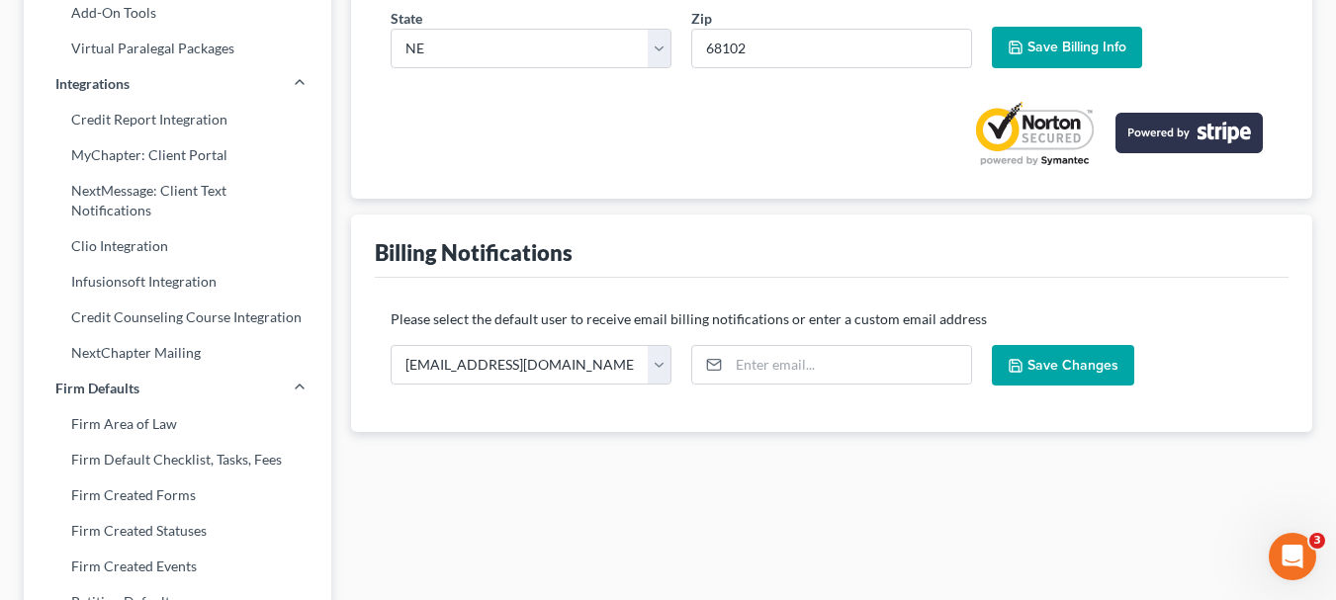
scroll to position [427, 0]
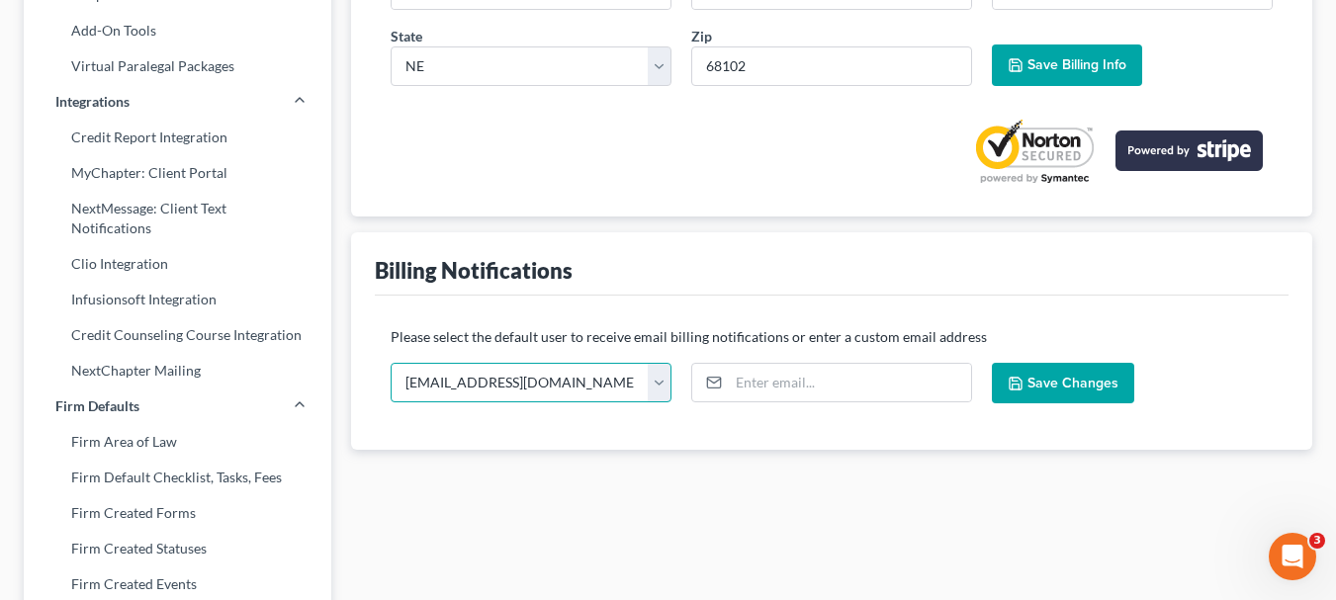
click at [451, 363] on select "[EMAIL_ADDRESS][DOMAIN_NAME] [EMAIL_ADDRESS][DOMAIN_NAME] [EMAIL_ADDRESS][DOMAI…" at bounding box center [531, 383] width 281 height 40
select select "5"
click at [391, 363] on select "[EMAIL_ADDRESS][DOMAIN_NAME] [EMAIL_ADDRESS][DOMAIN_NAME] [EMAIL_ADDRESS][DOMAI…" at bounding box center [531, 383] width 281 height 40
click at [1039, 375] on span "Save Changes" at bounding box center [1073, 383] width 91 height 17
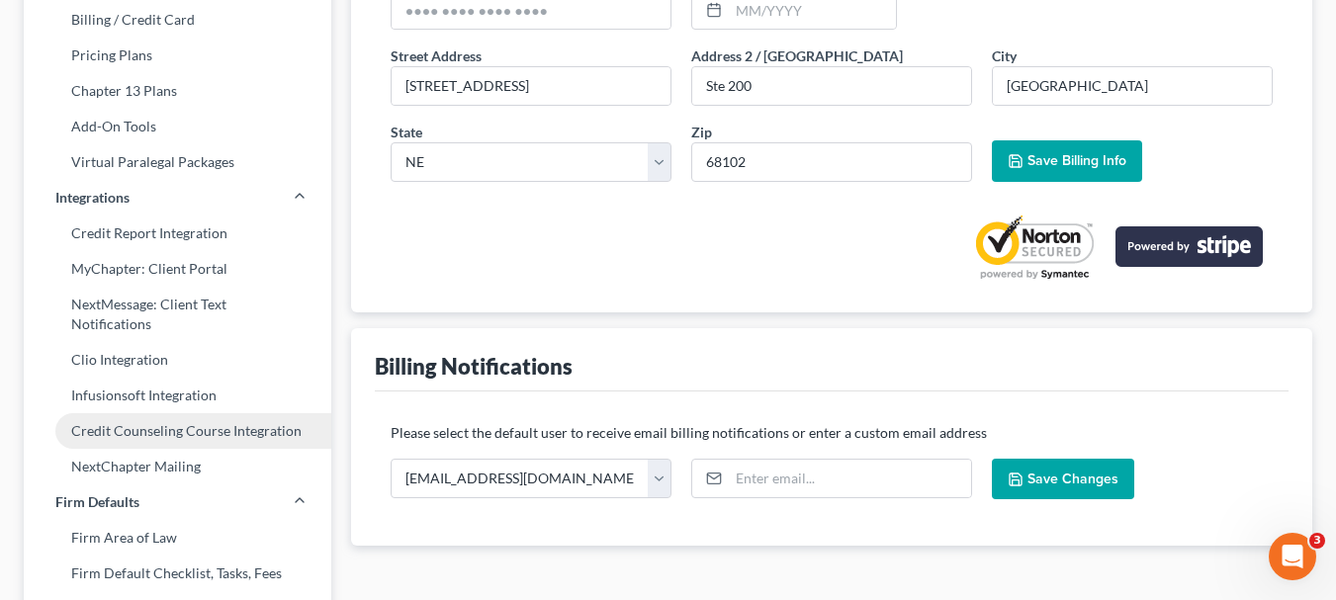
scroll to position [0, 0]
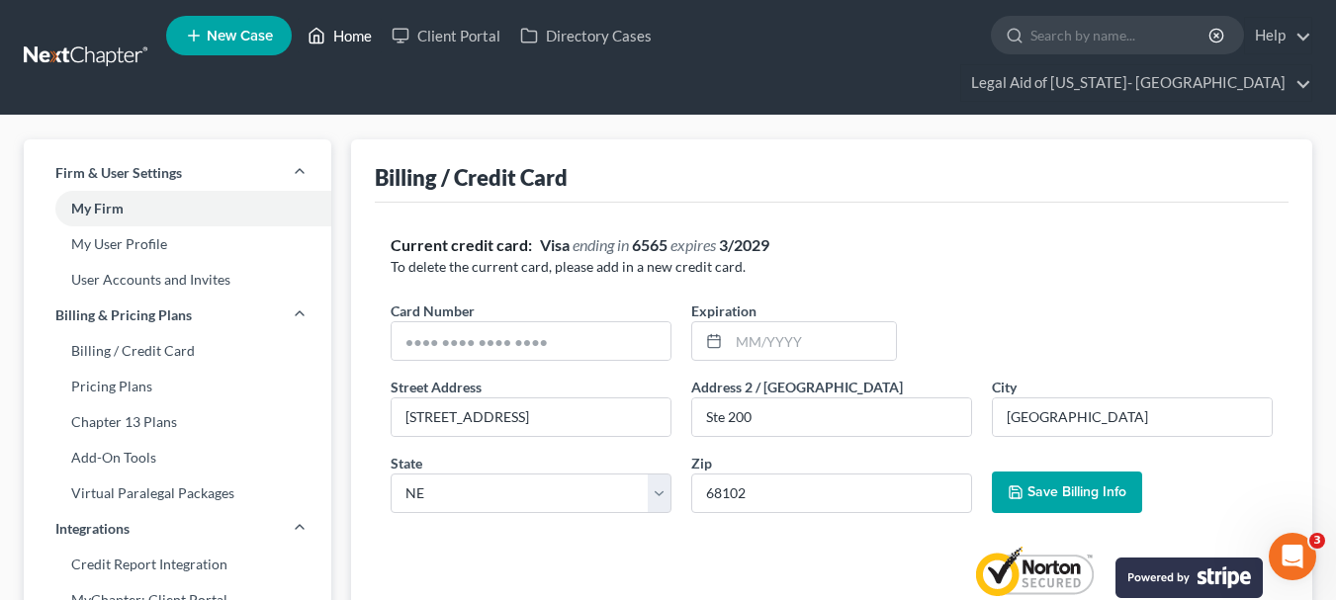
click at [350, 39] on link "Home" at bounding box center [340, 36] width 84 height 36
